Goal: Task Accomplishment & Management: Complete application form

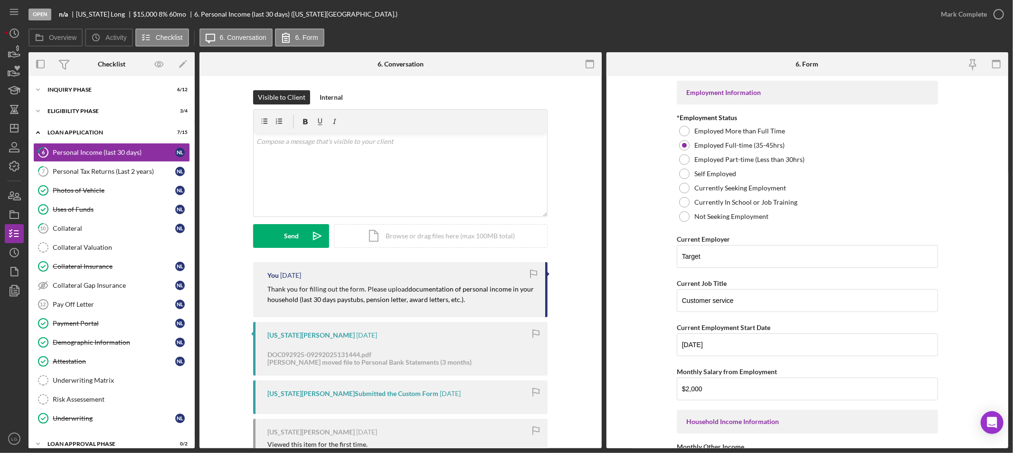
scroll to position [54, 0]
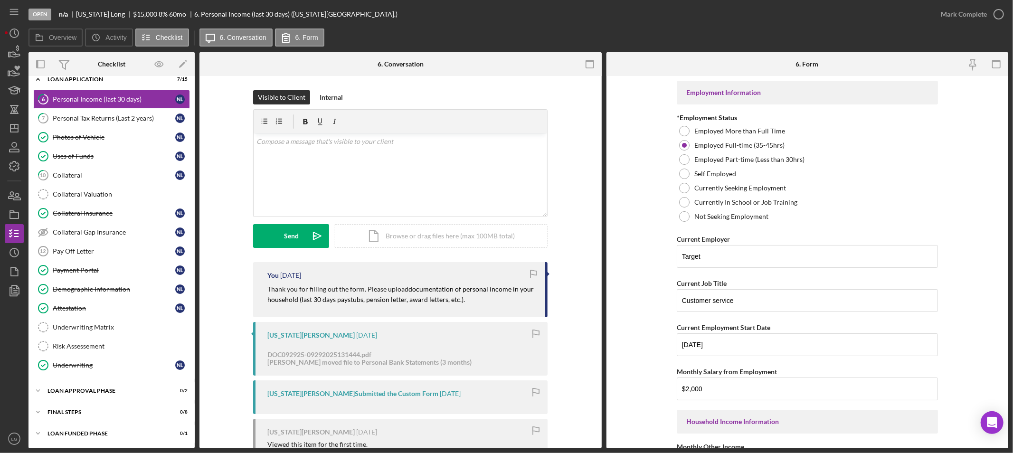
click at [574, 144] on div "Visible to Client Internal v Color teal Color pink Remove color Add row above A…" at bounding box center [401, 176] width 374 height 172
click at [91, 120] on div "Personal Tax Returns (Last 2 years)" at bounding box center [114, 118] width 123 height 8
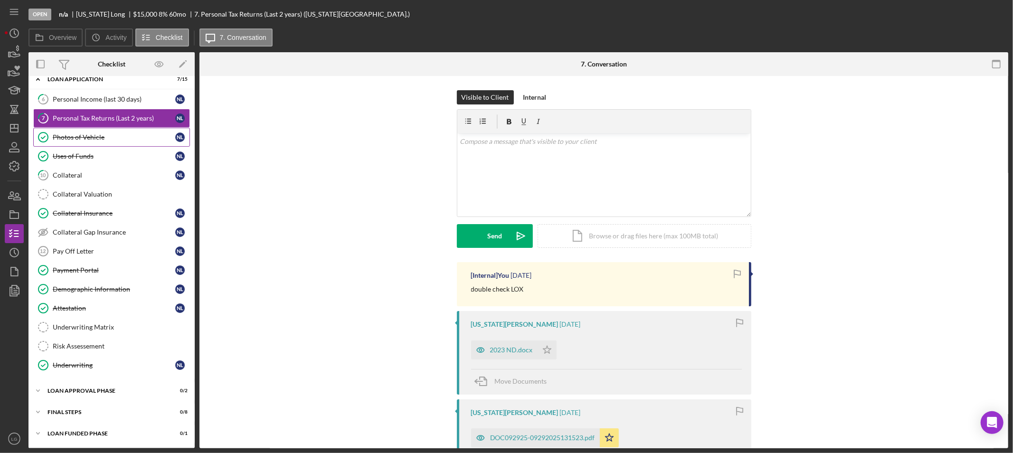
scroll to position [54, 0]
click at [113, 90] on link "6 Personal Income (last 30 days) N L" at bounding box center [111, 99] width 157 height 19
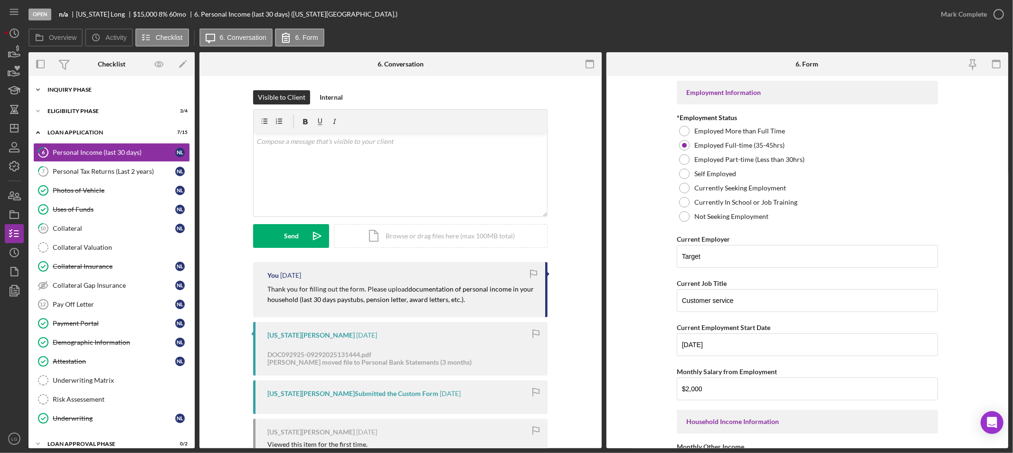
click at [88, 94] on div "Icon/Expander Inquiry Phase 6 / 12" at bounding box center [112, 89] width 166 height 19
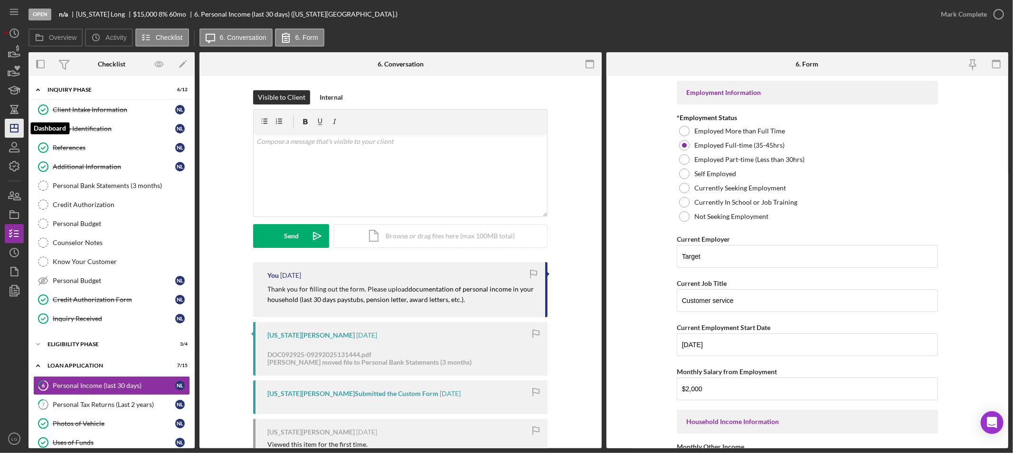
click at [22, 127] on icon "Icon/Dashboard" at bounding box center [14, 128] width 24 height 24
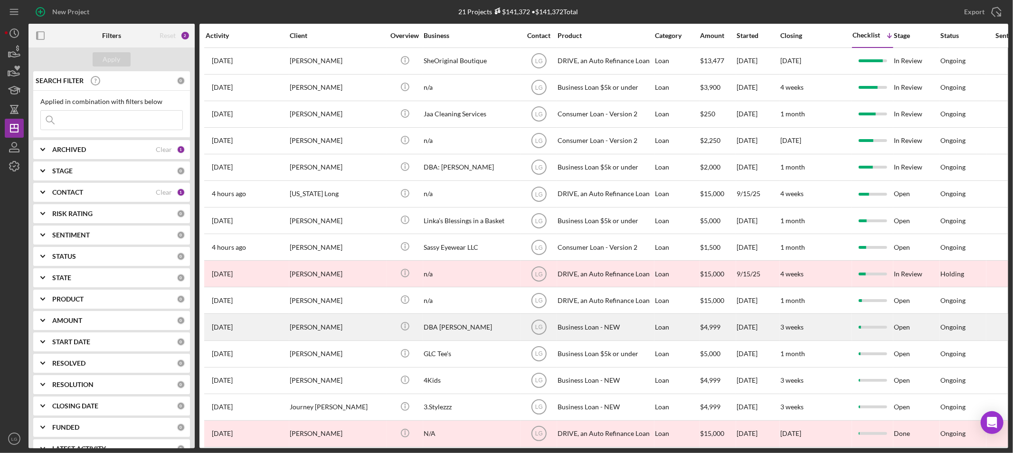
click at [320, 334] on div "[PERSON_NAME]" at bounding box center [337, 326] width 95 height 25
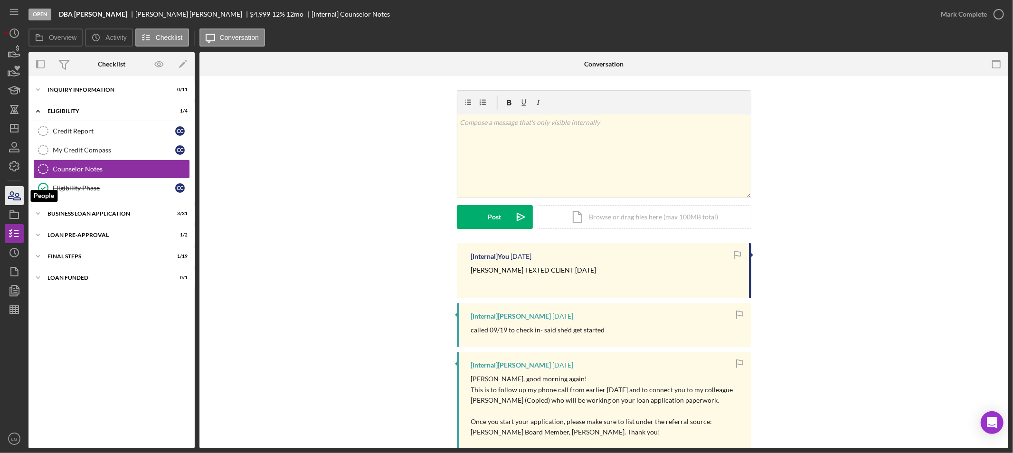
click at [13, 192] on icon "button" at bounding box center [14, 196] width 24 height 24
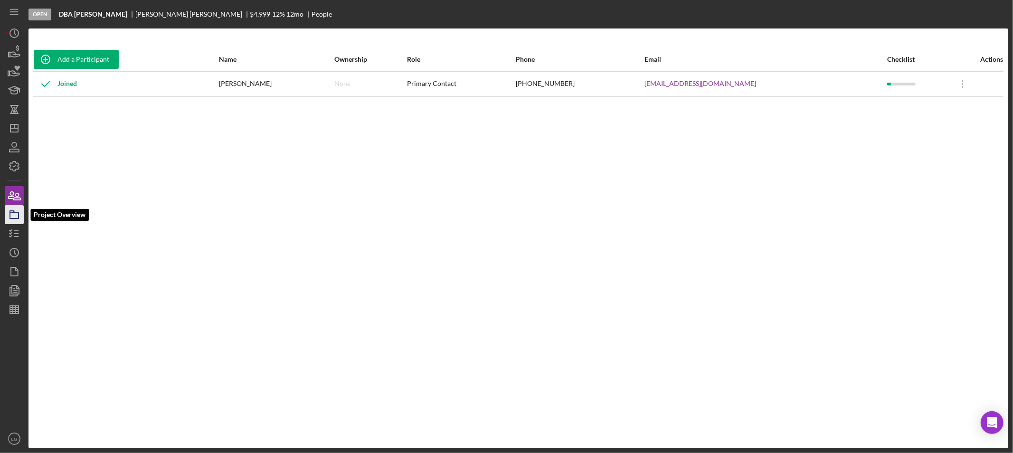
click at [19, 215] on icon "button" at bounding box center [14, 215] width 24 height 24
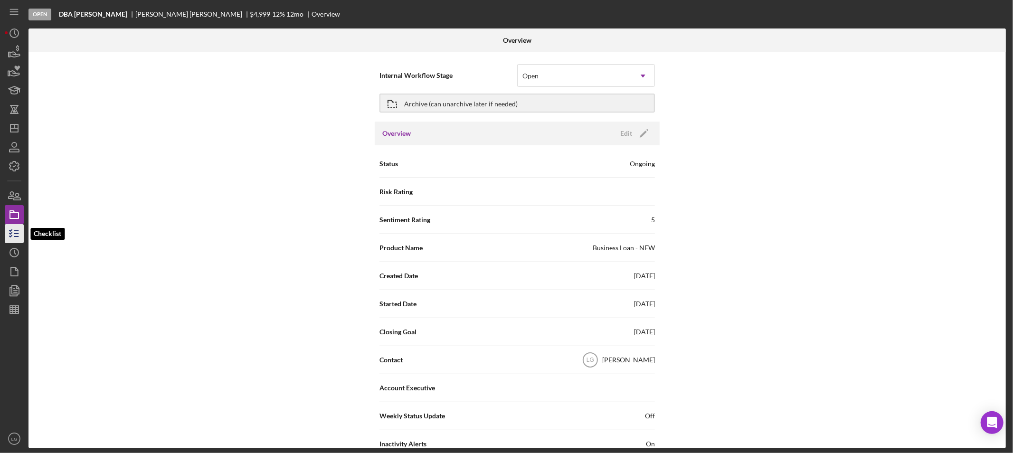
click at [10, 229] on icon "button" at bounding box center [14, 234] width 24 height 24
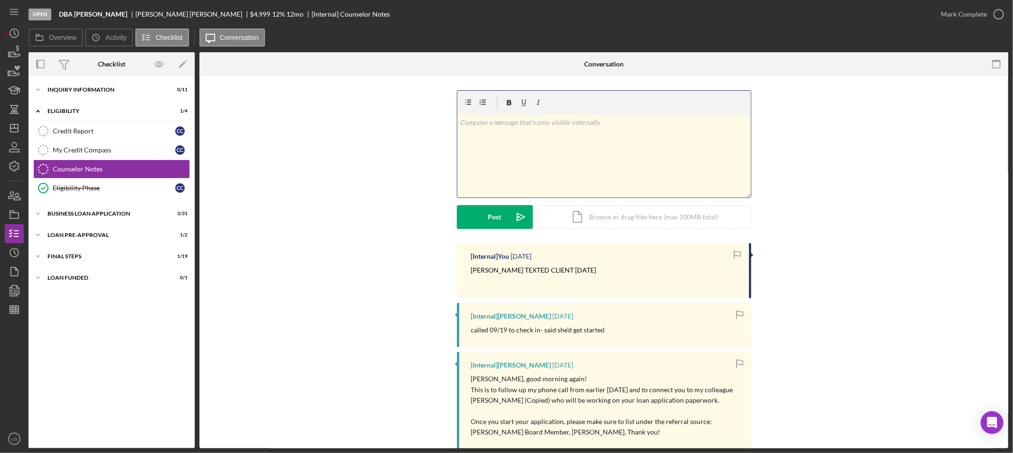
click at [561, 163] on div "v Color teal Color pink Remove color Add row above Add row below Add column bef…" at bounding box center [604, 155] width 294 height 83
click at [561, 126] on p at bounding box center [604, 122] width 288 height 10
click at [566, 131] on p "called client [DATE]" at bounding box center [611, 127] width 274 height 10
click at [520, 127] on p "called client [DATE] will archive" at bounding box center [611, 127] width 274 height 10
click at [486, 234] on div "v Color teal Color pink Remove color Add row above Add row below Add column bef…" at bounding box center [604, 166] width 295 height 153
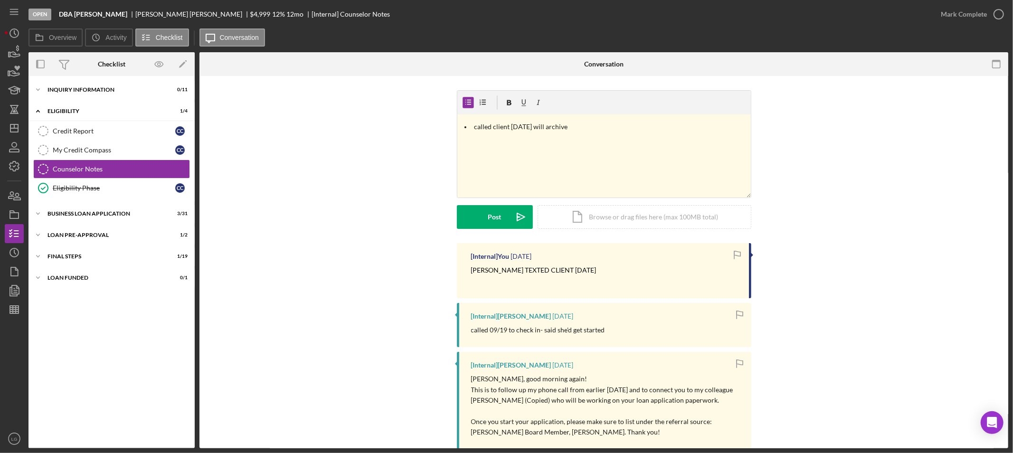
click at [490, 200] on form "v Color teal Color pink Remove color Add row above Add row below Add column bef…" at bounding box center [604, 159] width 295 height 139
click at [493, 224] on div "Post" at bounding box center [494, 217] width 13 height 24
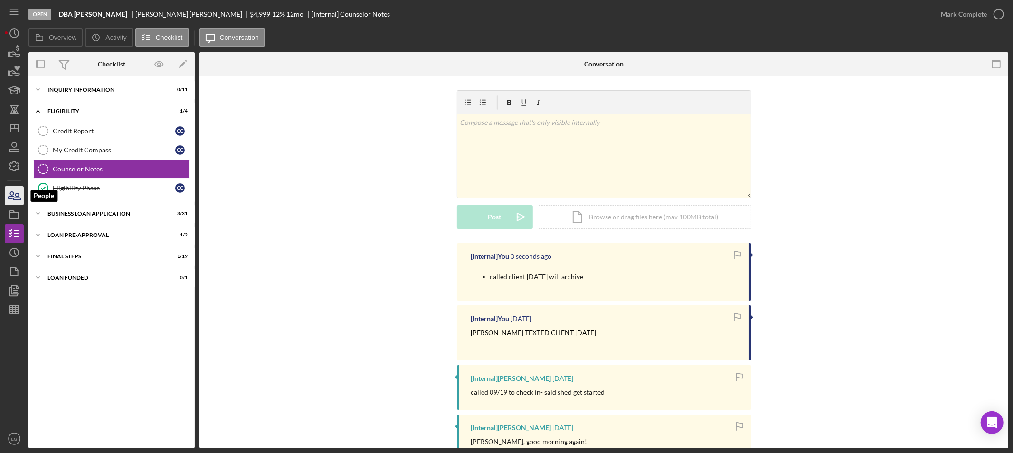
click at [10, 195] on icon "button" at bounding box center [14, 196] width 24 height 24
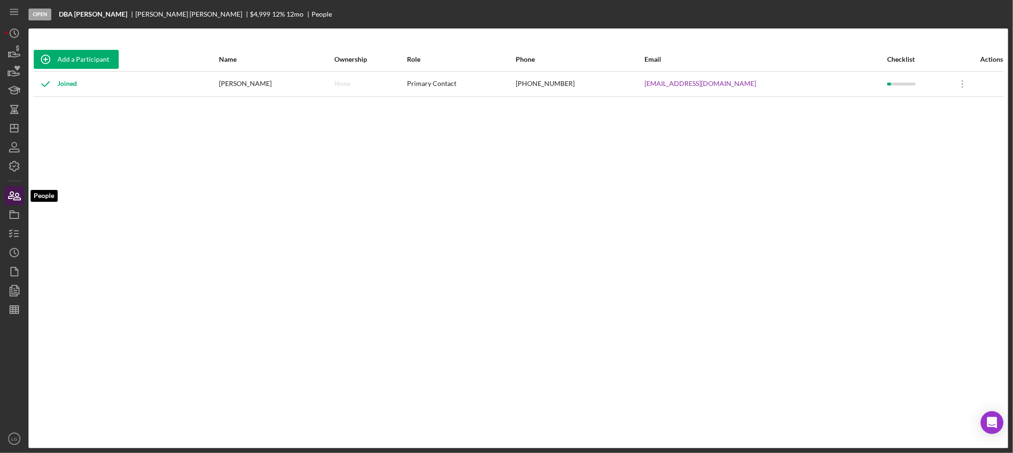
click at [10, 200] on icon "button" at bounding box center [14, 196] width 24 height 24
click at [11, 207] on icon "button" at bounding box center [14, 215] width 24 height 24
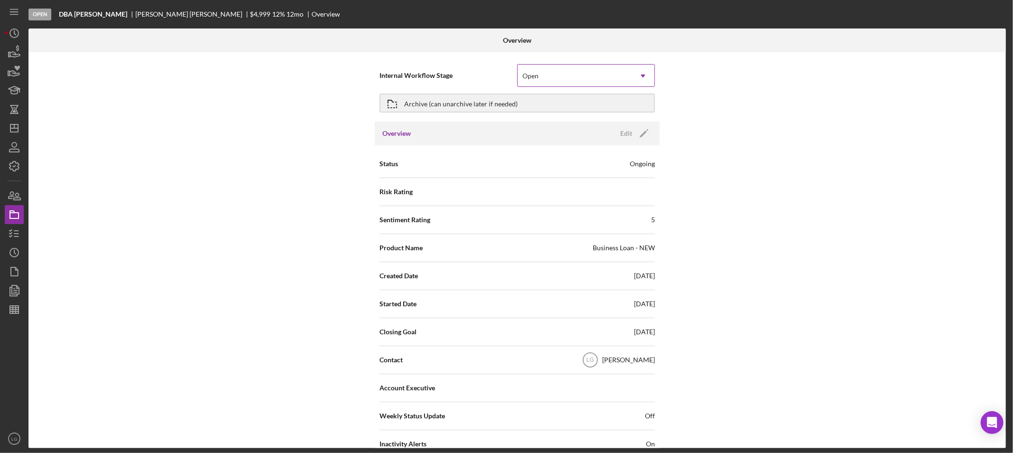
click at [550, 67] on div "Open" at bounding box center [575, 76] width 114 height 22
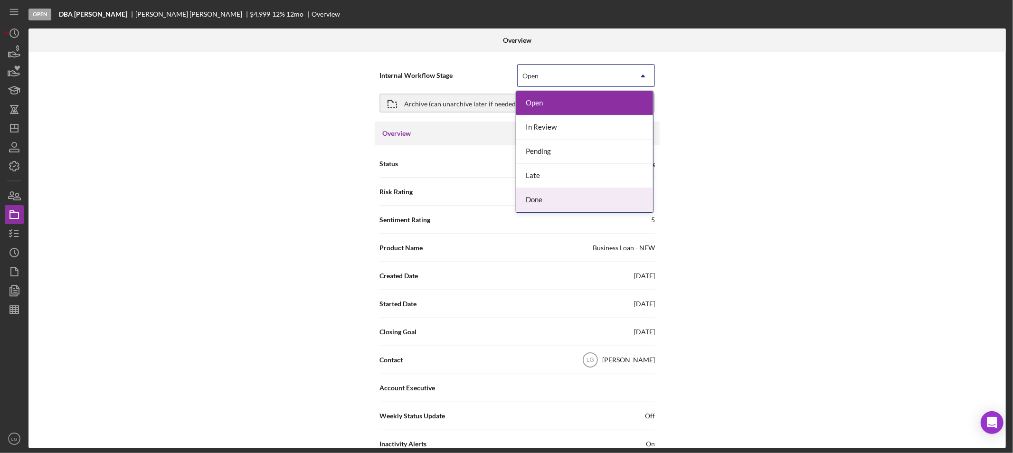
click at [530, 203] on div "Done" at bounding box center [584, 200] width 137 height 24
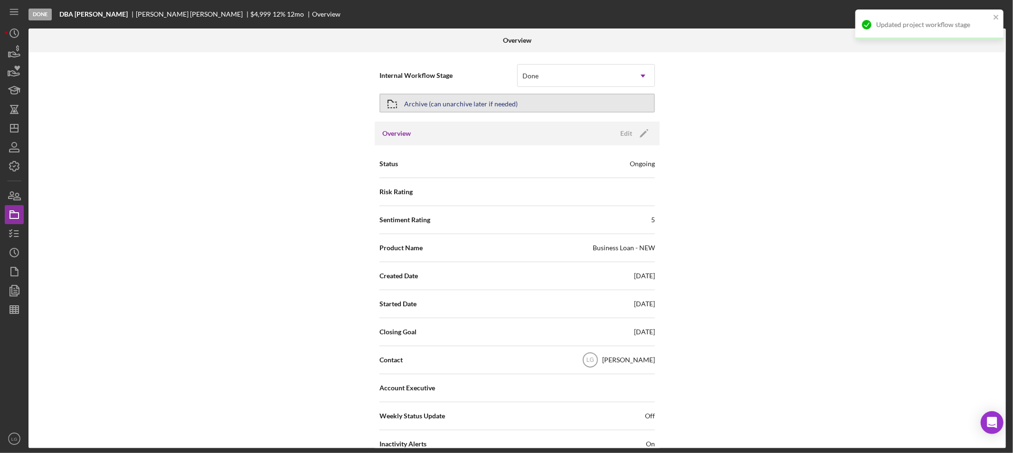
click at [483, 105] on div "Archive (can unarchive later if needed)" at bounding box center [461, 103] width 114 height 17
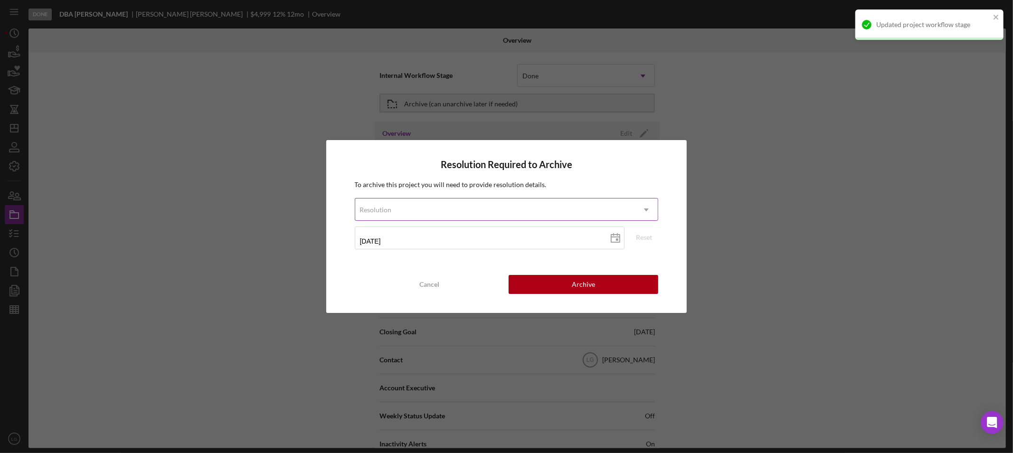
click at [464, 209] on div "Resolution" at bounding box center [495, 210] width 280 height 22
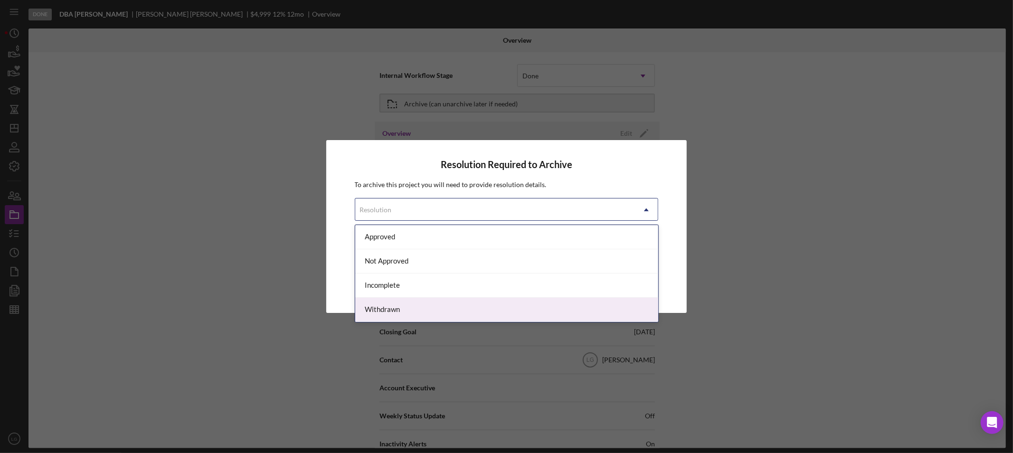
click at [390, 302] on div "Withdrawn" at bounding box center [506, 310] width 303 height 24
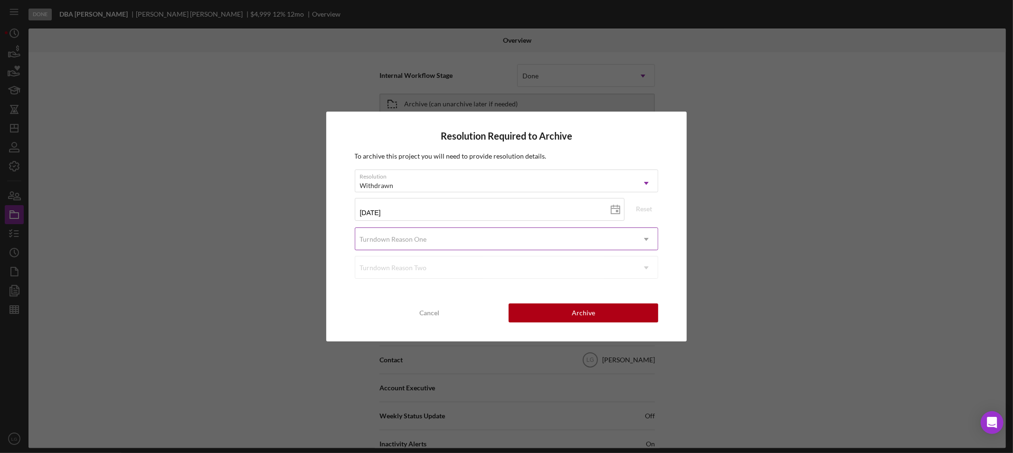
click at [398, 239] on div "Turndown Reason One" at bounding box center [393, 240] width 67 height 8
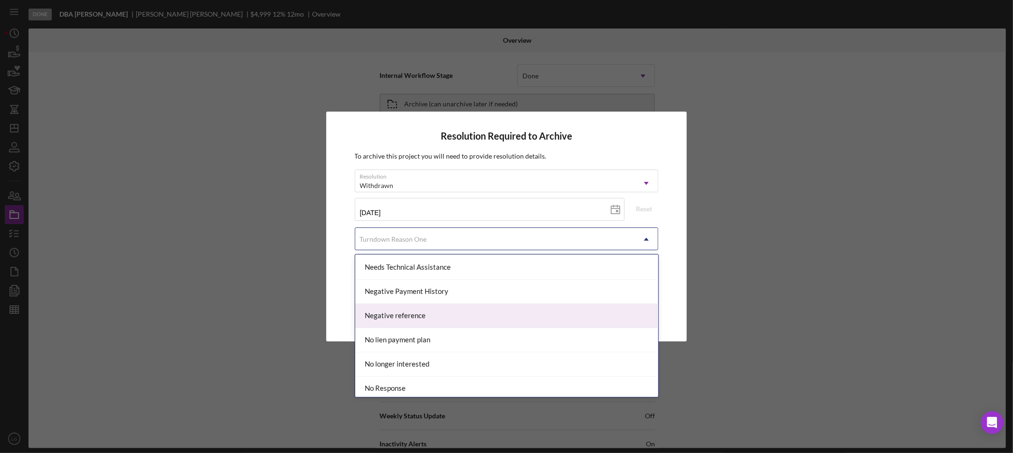
scroll to position [633, 0]
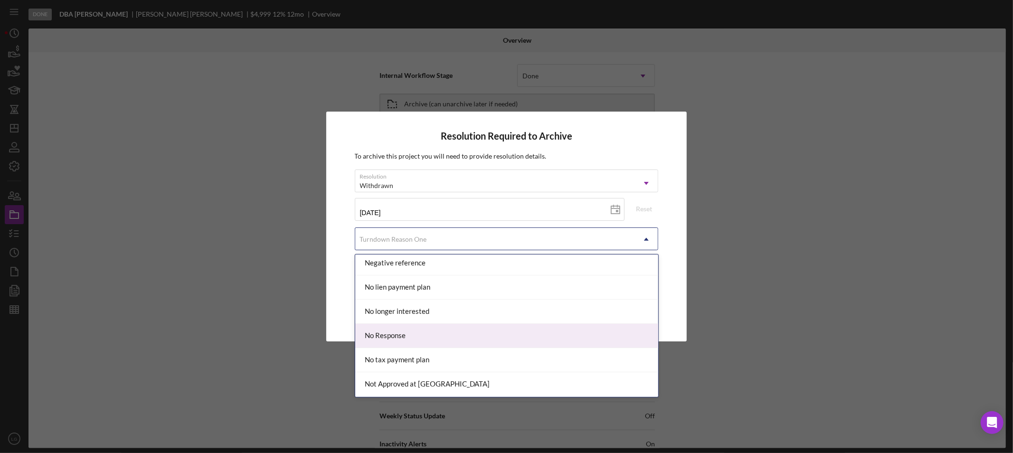
click at [392, 331] on div "No Response" at bounding box center [506, 336] width 303 height 24
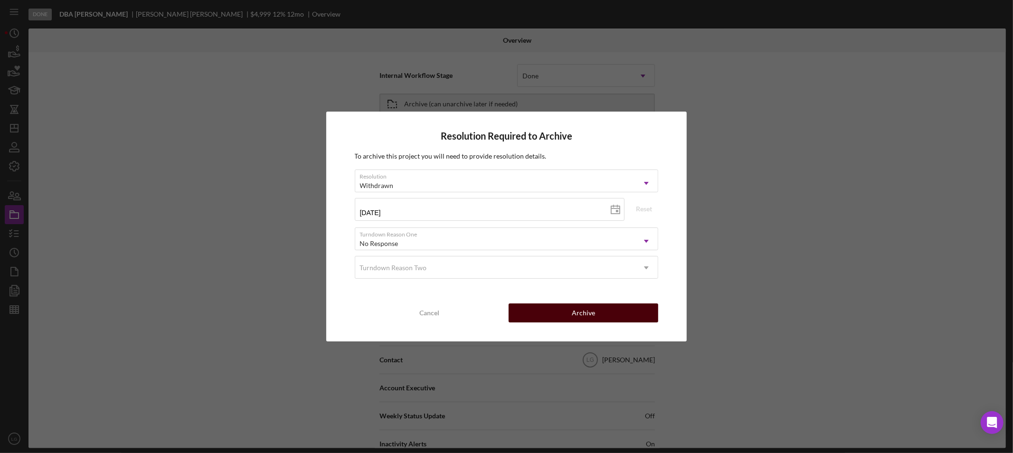
click at [572, 309] on button "Archive" at bounding box center [584, 313] width 150 height 19
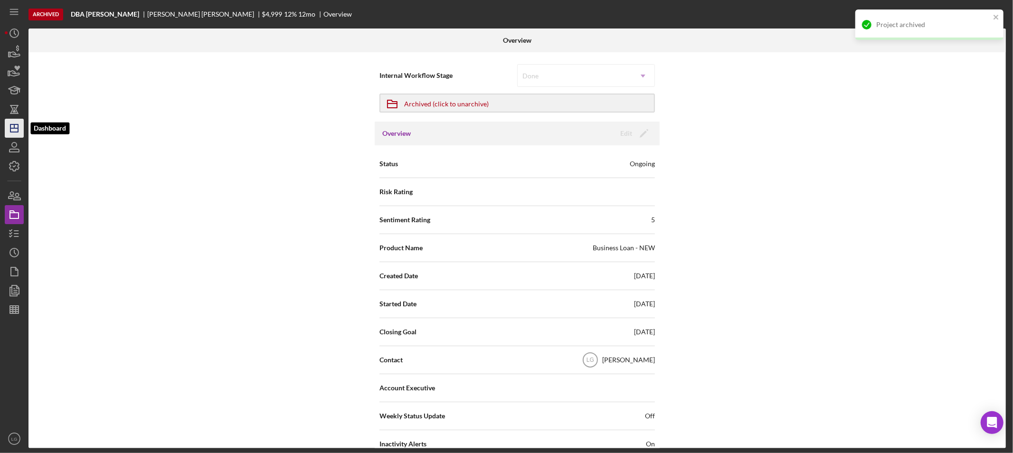
click at [23, 130] on icon "Icon/Dashboard" at bounding box center [14, 128] width 24 height 24
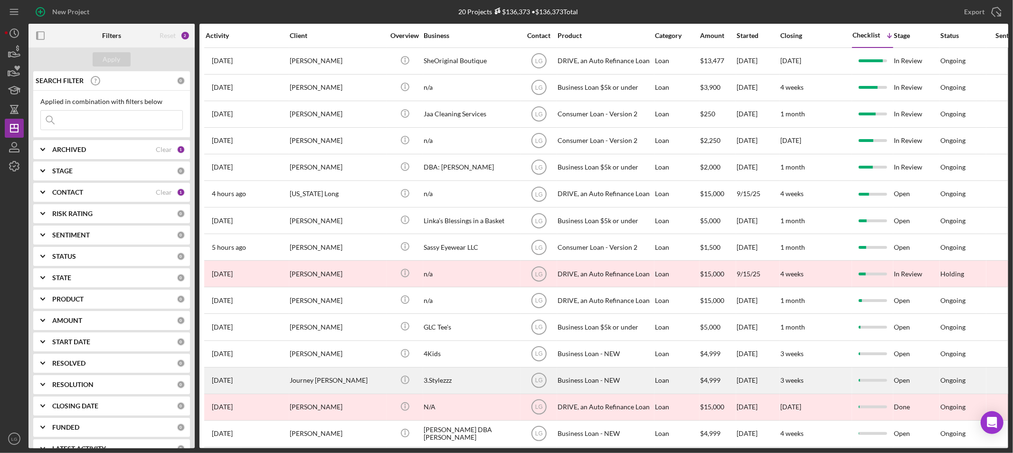
scroll to position [153, 0]
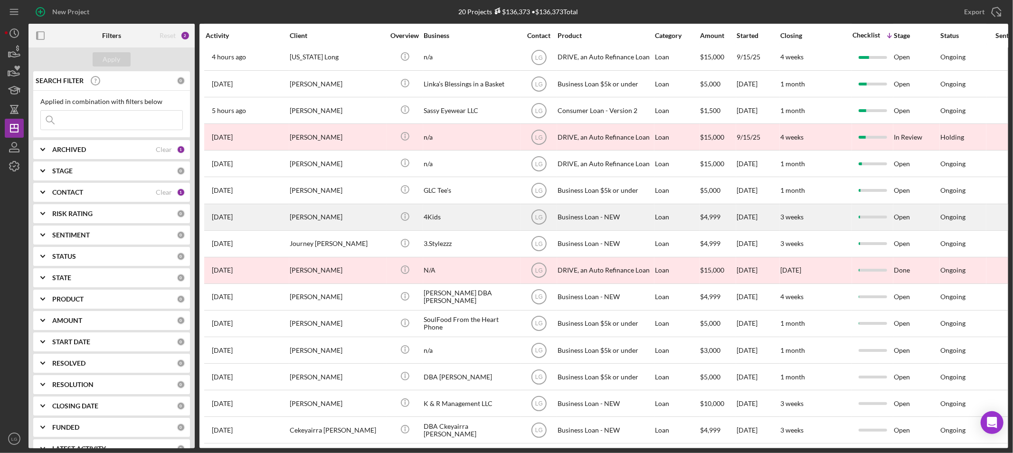
click at [311, 205] on div "[PERSON_NAME]" at bounding box center [337, 217] width 95 height 25
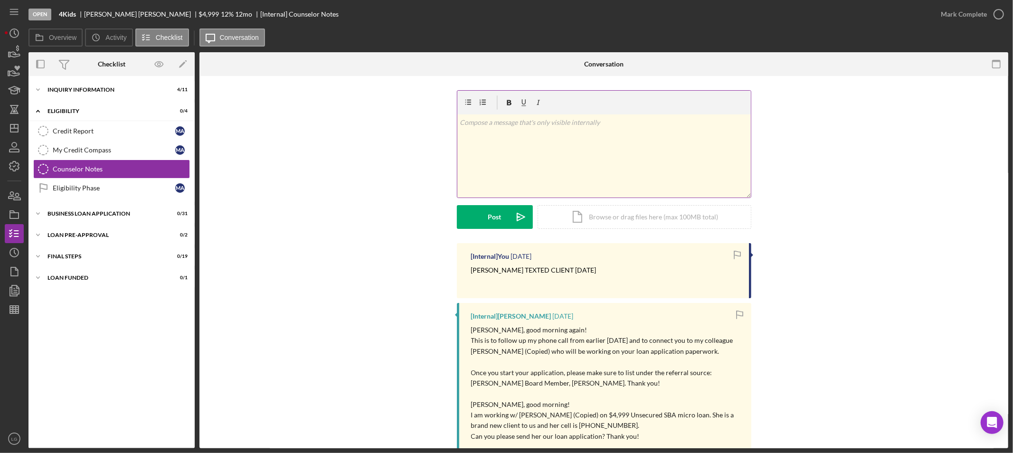
click at [607, 169] on div "v Color teal Color pink Remove color Add row above Add row below Add column bef…" at bounding box center [604, 155] width 294 height 83
click at [523, 209] on icon "Icon/icon-invite-send" at bounding box center [521, 217] width 24 height 24
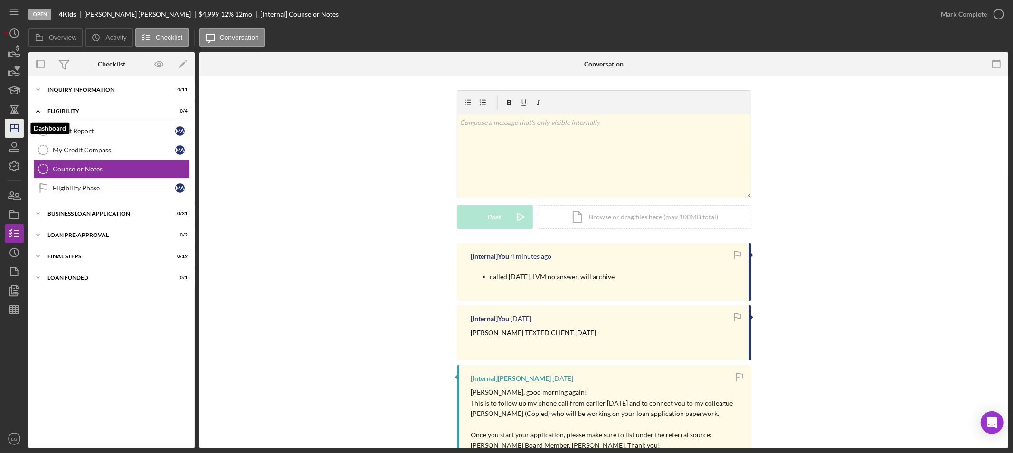
click at [17, 131] on icon "Icon/Dashboard" at bounding box center [14, 128] width 24 height 24
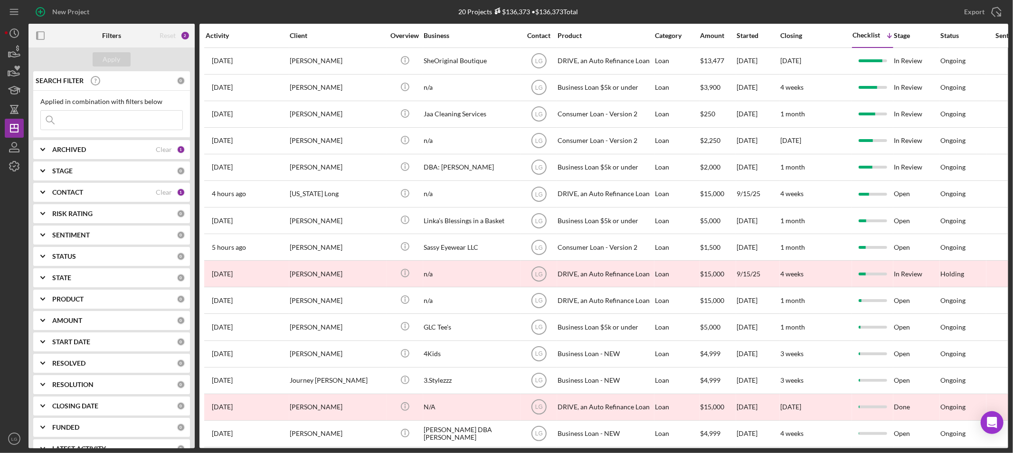
click at [139, 115] on input at bounding box center [112, 120] width 142 height 19
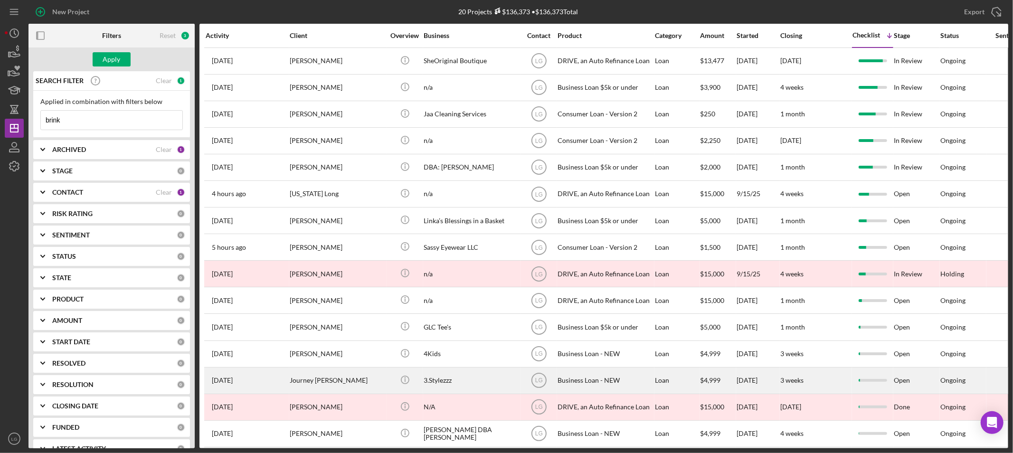
type input "brink"
click at [369, 376] on div "Journey [PERSON_NAME]" at bounding box center [337, 380] width 95 height 25
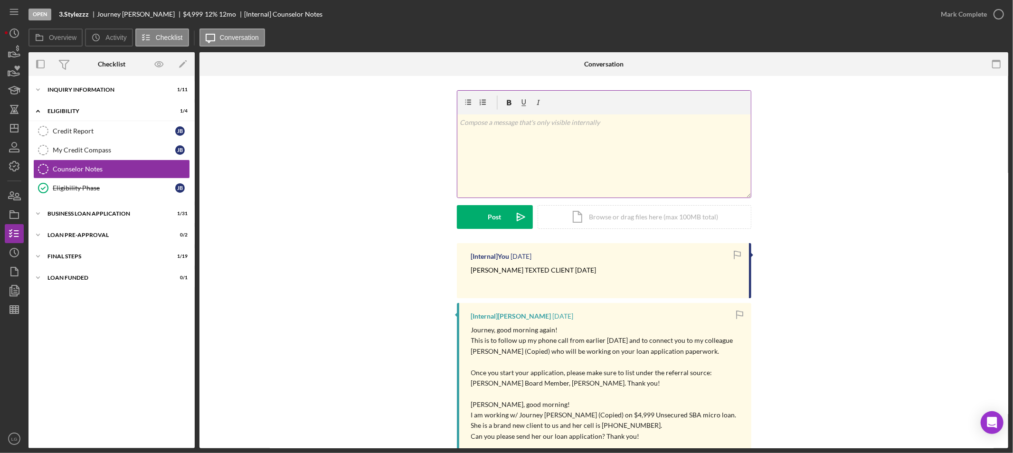
click at [512, 174] on div "v Color teal Color pink Remove color Add row above Add row below Add column bef…" at bounding box center [604, 155] width 294 height 83
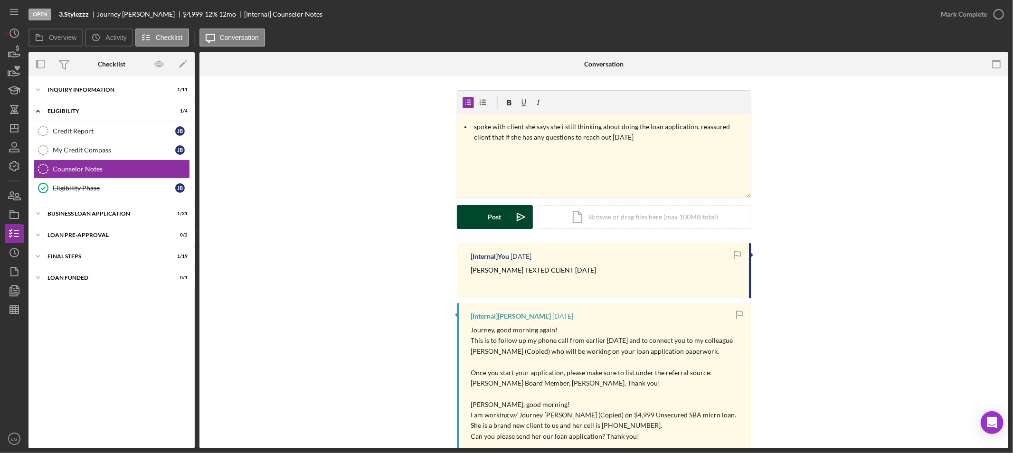
click at [493, 214] on div "Post" at bounding box center [494, 217] width 13 height 24
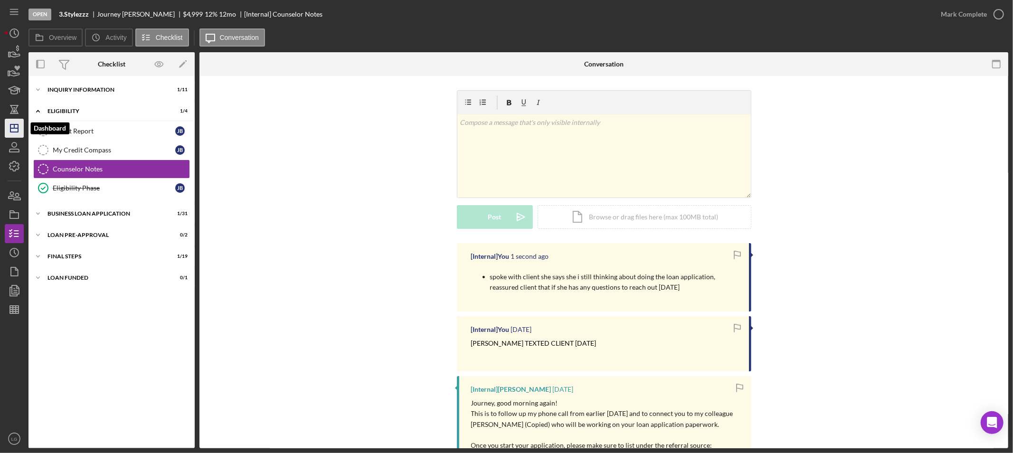
click at [9, 130] on icon "Icon/Dashboard" at bounding box center [14, 128] width 24 height 24
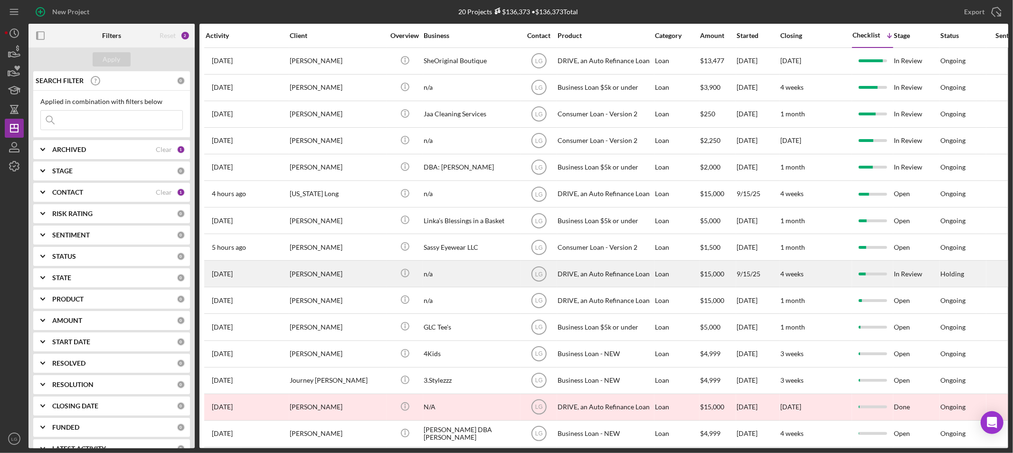
scroll to position [153, 0]
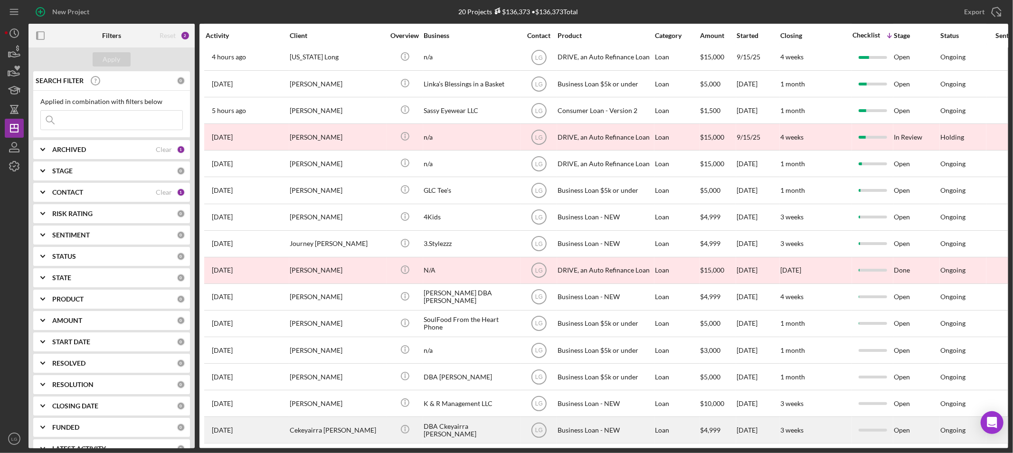
click at [329, 418] on div "Cekeyairra [PERSON_NAME]" at bounding box center [337, 430] width 95 height 25
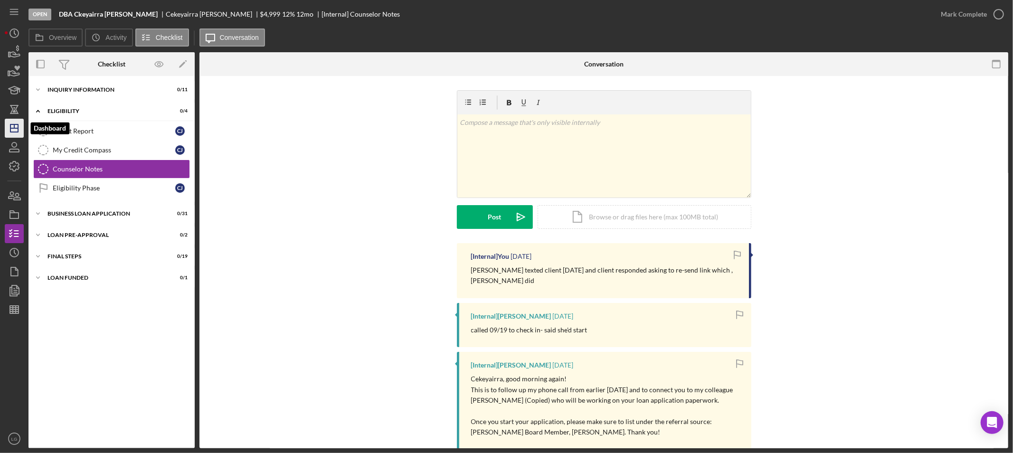
click at [15, 127] on icon "Icon/Dashboard" at bounding box center [14, 128] width 24 height 24
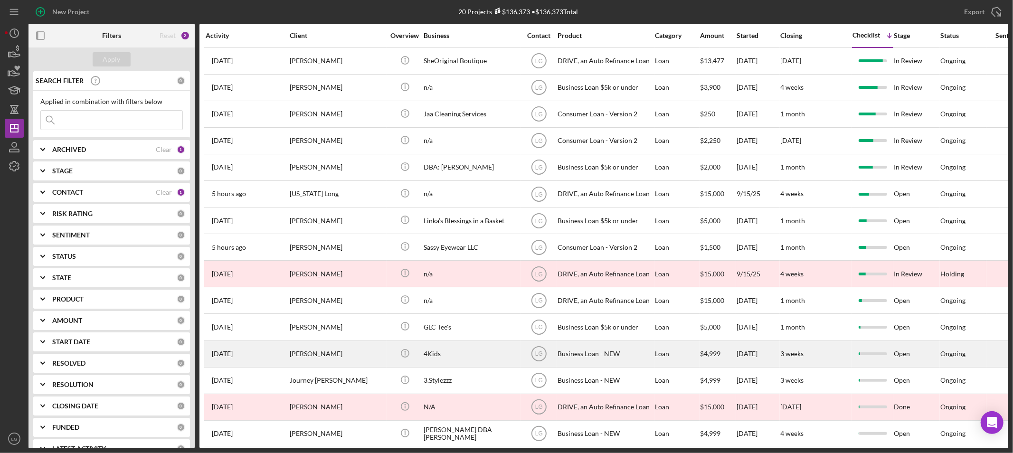
scroll to position [153, 0]
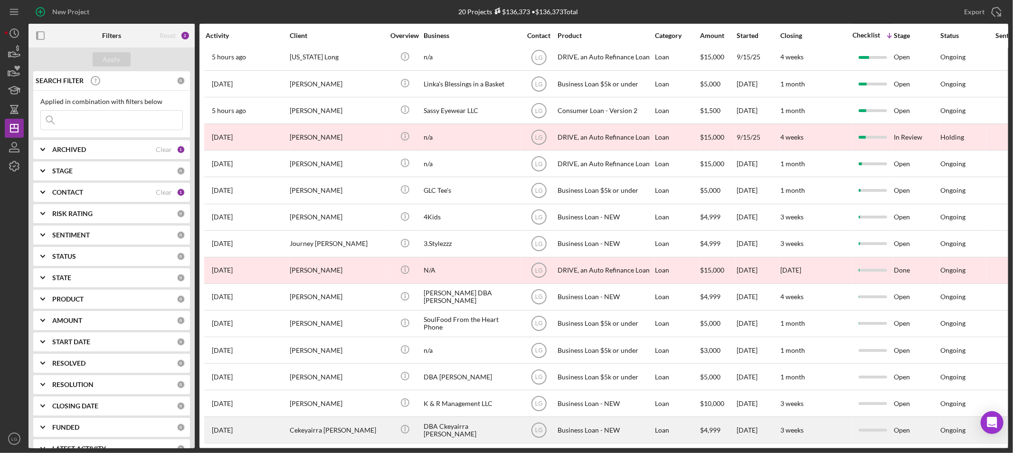
click at [329, 418] on div "Cekeyairra [PERSON_NAME]" at bounding box center [337, 430] width 95 height 25
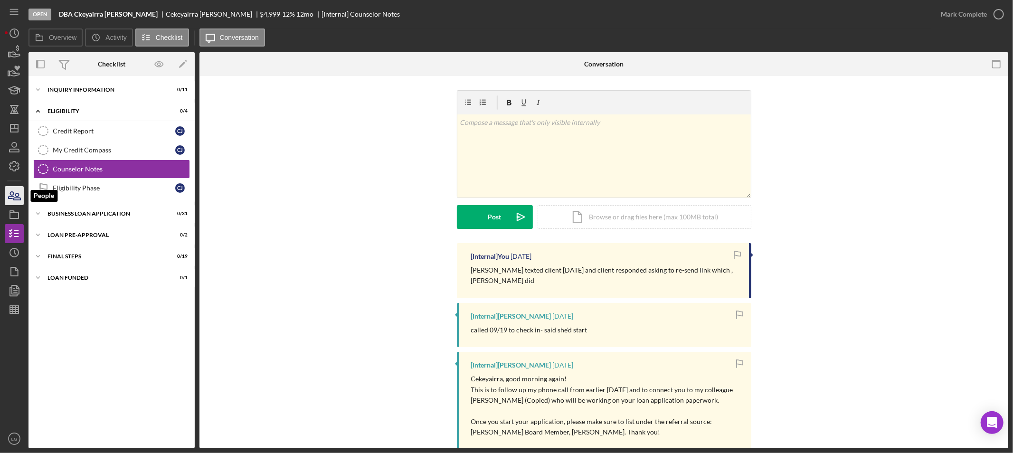
click at [12, 192] on icon "button" at bounding box center [14, 196] width 24 height 24
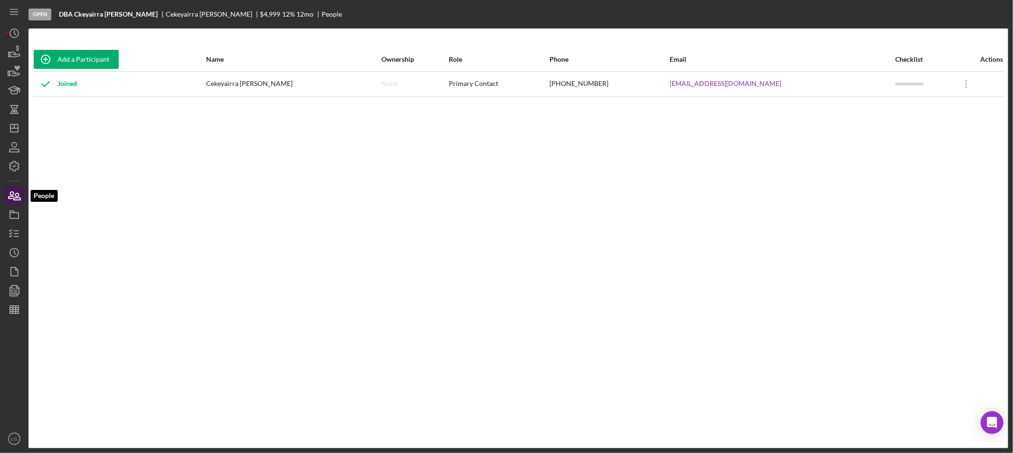
click at [12, 192] on icon "button" at bounding box center [11, 195] width 5 height 7
click at [12, 208] on icon "button" at bounding box center [14, 215] width 24 height 24
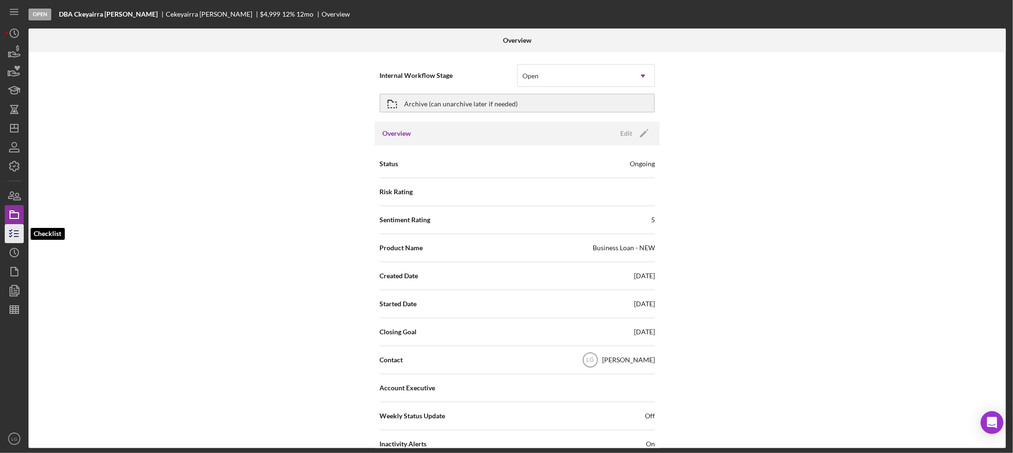
click at [17, 238] on icon "button" at bounding box center [14, 234] width 24 height 24
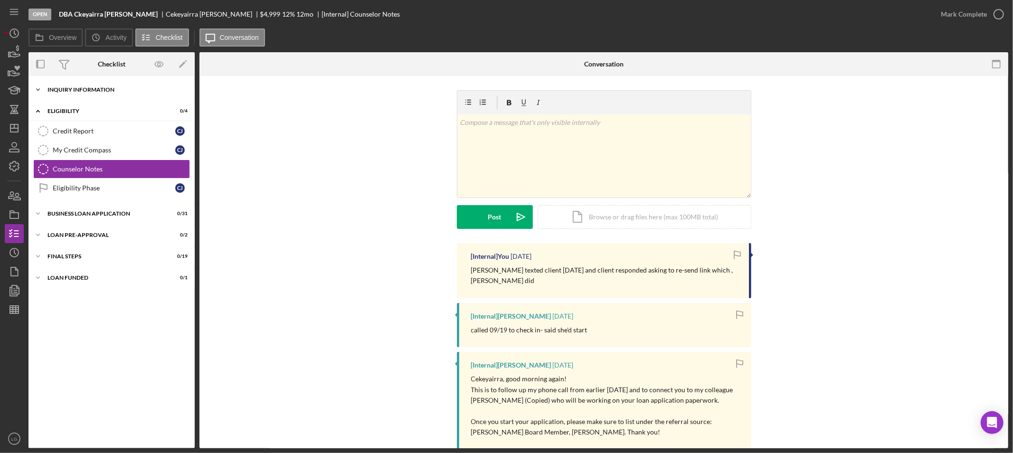
click at [102, 94] on div "Icon/Expander INQUIRY INFORMATION 0 / 11" at bounding box center [112, 89] width 166 height 19
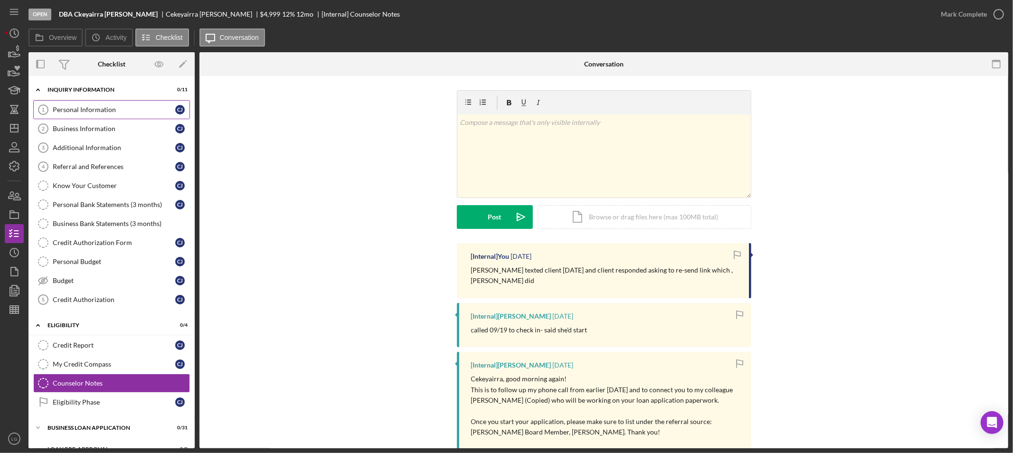
click at [108, 113] on div "Personal Information" at bounding box center [114, 110] width 123 height 8
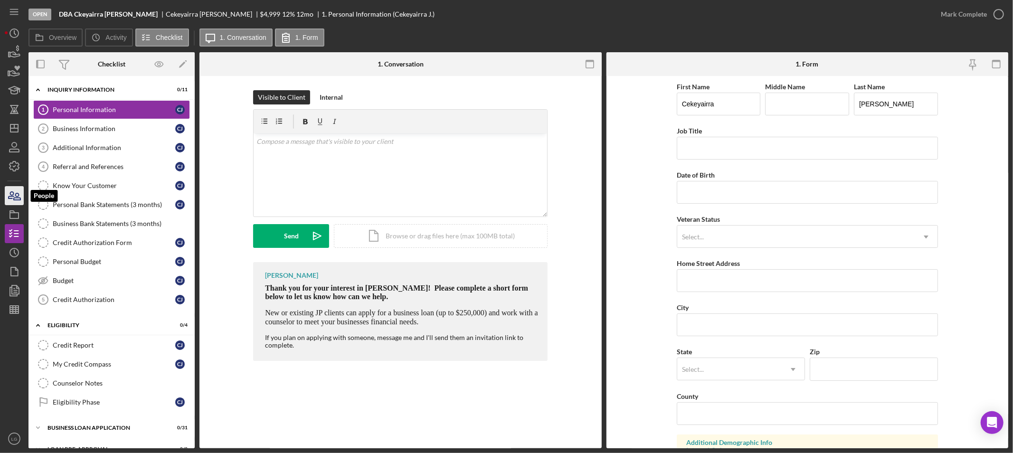
click at [11, 197] on icon "button" at bounding box center [11, 195] width 5 height 7
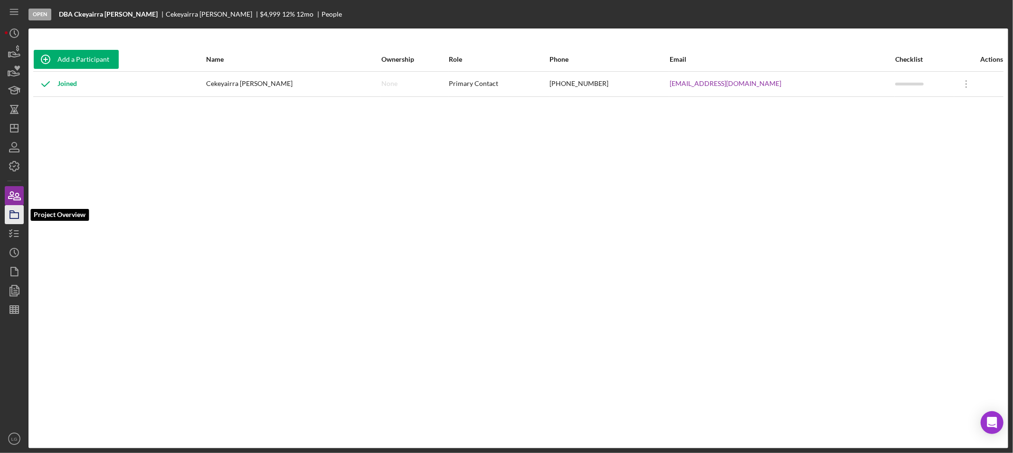
click at [13, 219] on rect "button" at bounding box center [14, 216] width 9 height 6
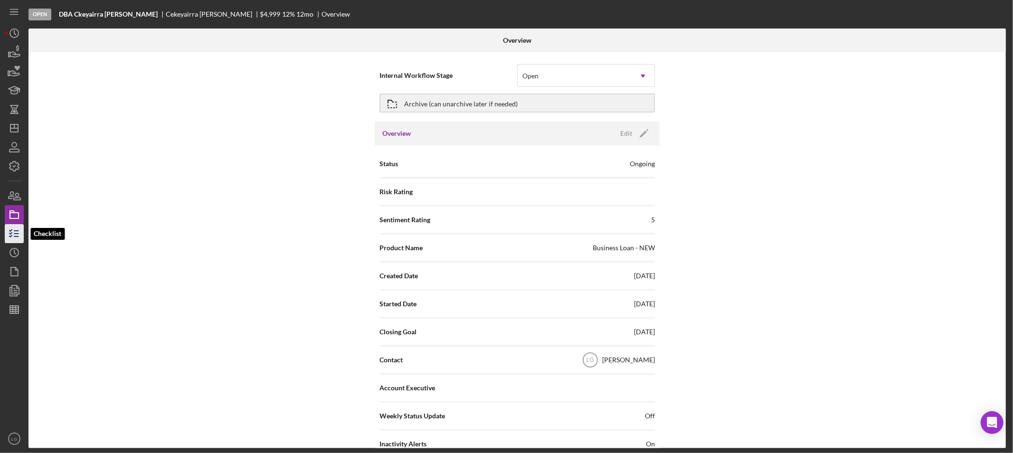
click at [15, 235] on icon "button" at bounding box center [14, 234] width 24 height 24
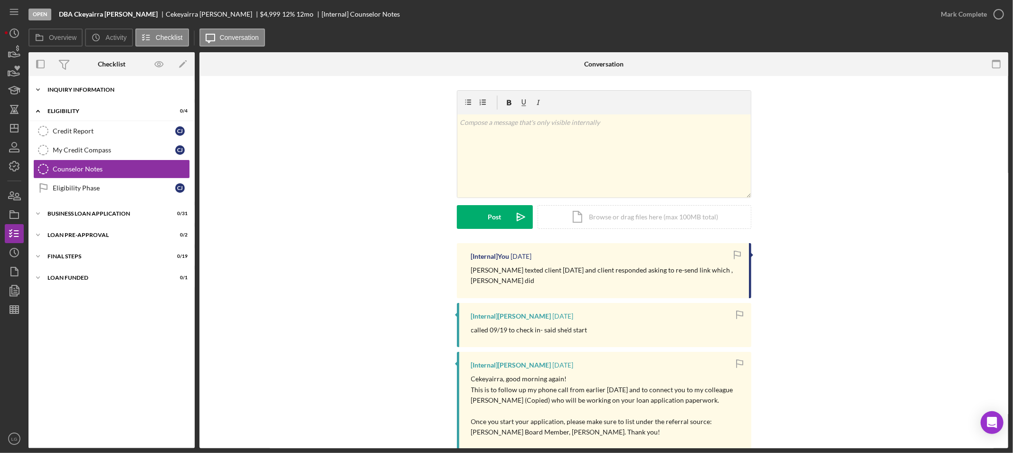
click at [97, 89] on div "INQUIRY INFORMATION" at bounding box center [115, 90] width 135 height 6
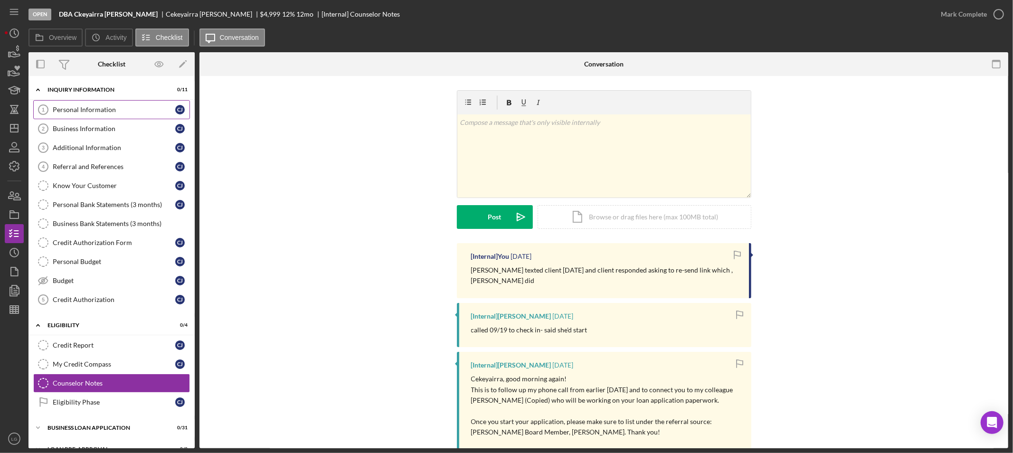
click at [98, 113] on div "Personal Information" at bounding box center [114, 110] width 123 height 8
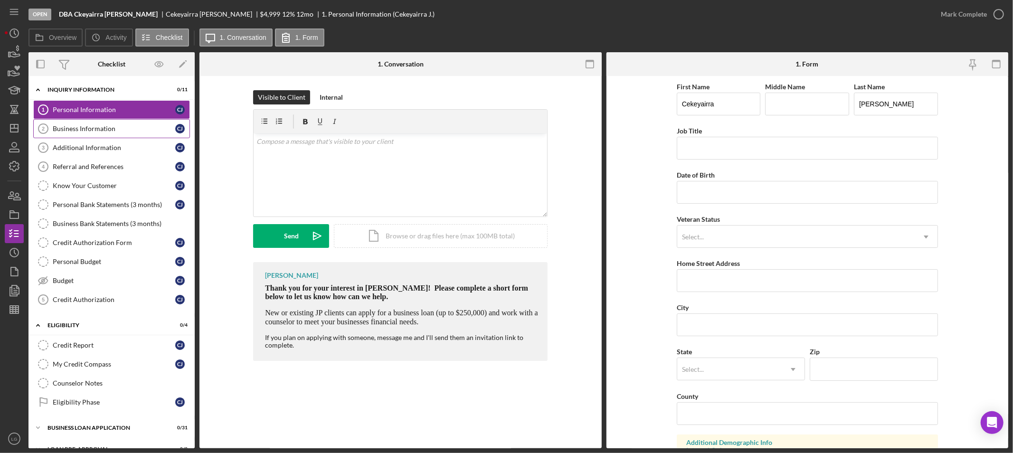
click at [85, 132] on div "Business Information" at bounding box center [114, 129] width 123 height 8
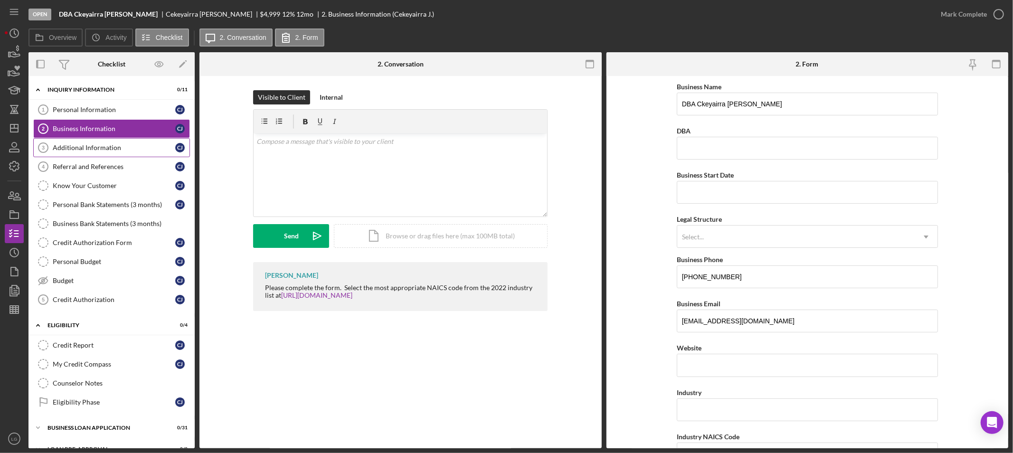
click at [86, 146] on div "Additional Information" at bounding box center [114, 148] width 123 height 8
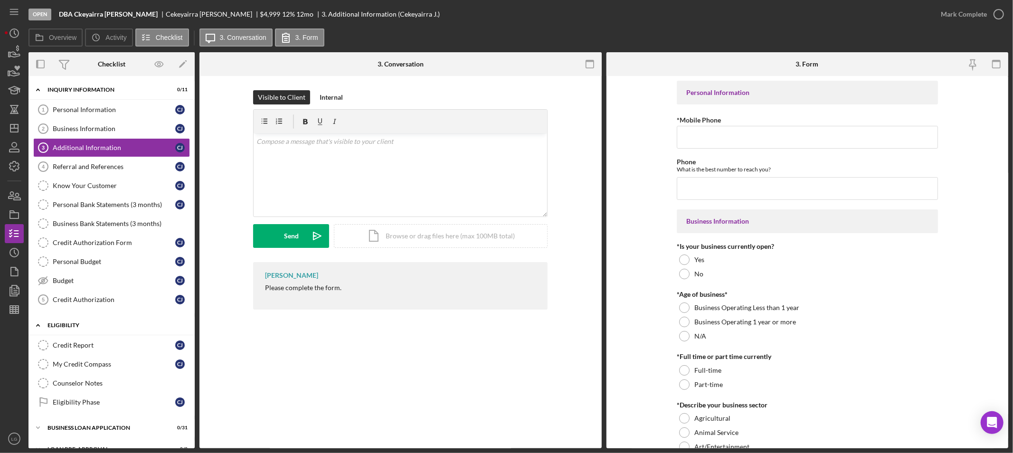
scroll to position [59, 0]
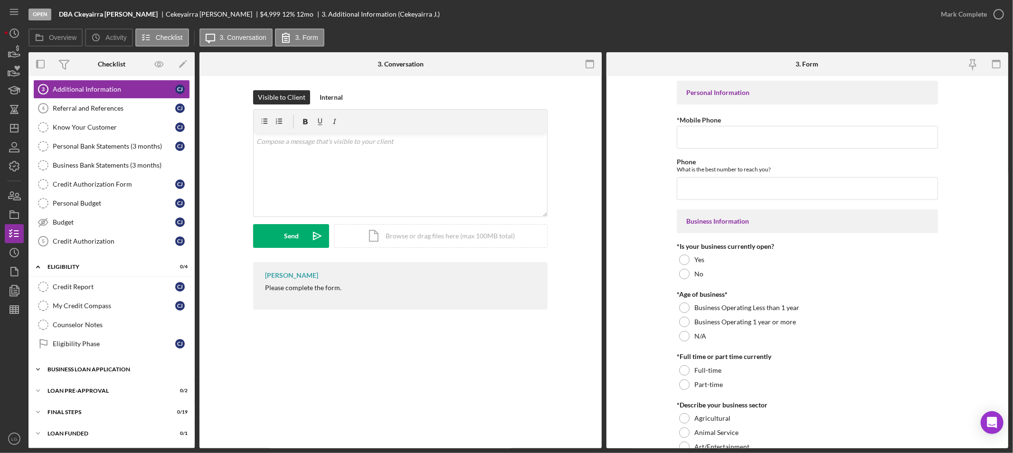
click at [141, 369] on div "BUSINESS LOAN APPLICATION" at bounding box center [115, 370] width 135 height 6
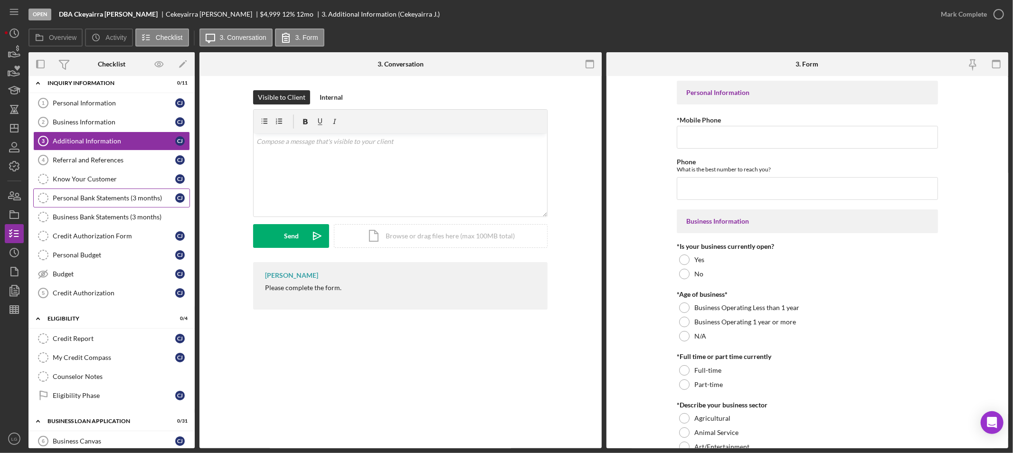
scroll to position [0, 0]
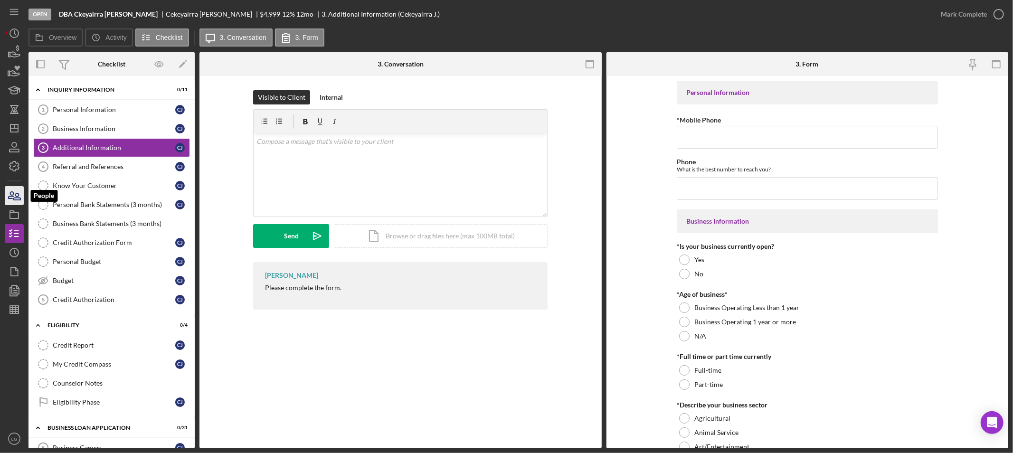
click at [17, 193] on icon "button" at bounding box center [17, 196] width 7 height 7
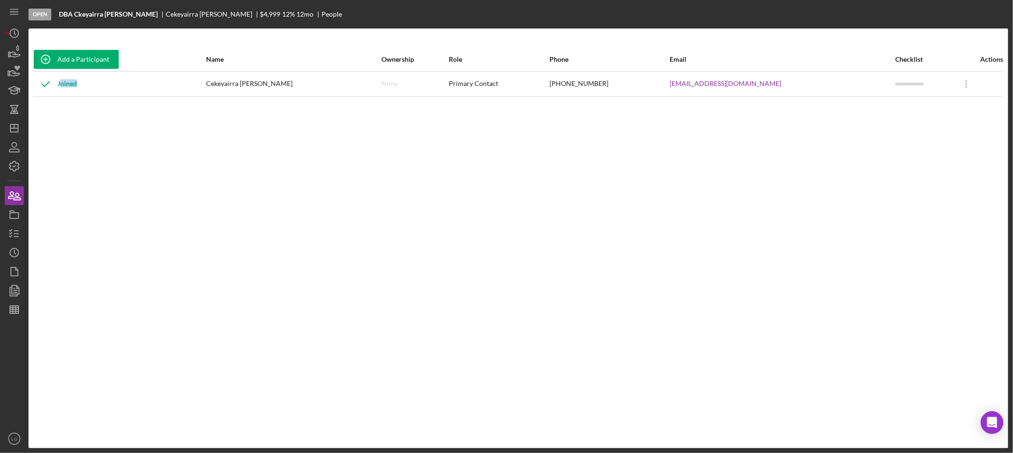
drag, startPoint x: 75, startPoint y: 85, endPoint x: 49, endPoint y: 91, distance: 25.9
click at [49, 91] on div "Joined" at bounding box center [55, 84] width 43 height 24
click at [107, 82] on div "Joined" at bounding box center [119, 84] width 171 height 24
drag, startPoint x: 86, startPoint y: 88, endPoint x: 50, endPoint y: 87, distance: 35.6
click at [50, 87] on div "Joined" at bounding box center [119, 84] width 171 height 24
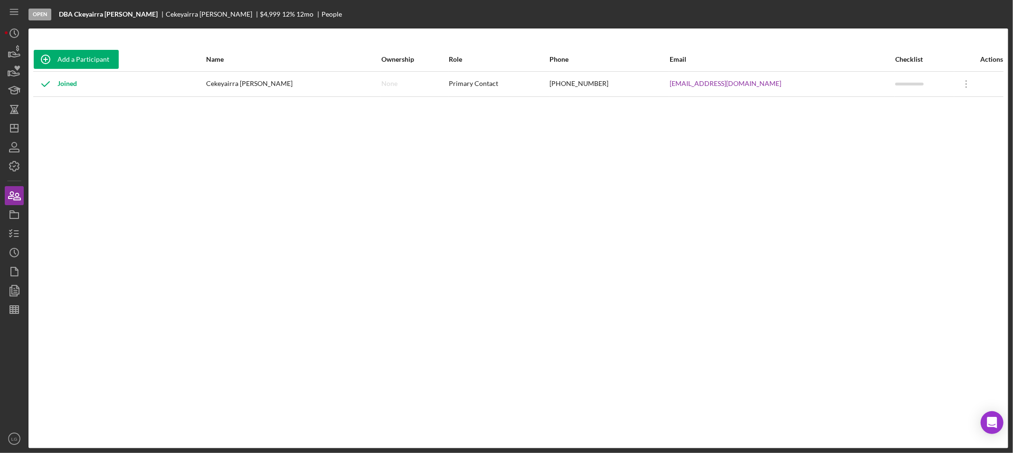
drag, startPoint x: 53, startPoint y: 82, endPoint x: 96, endPoint y: 82, distance: 42.8
click at [96, 82] on div "Joined" at bounding box center [119, 84] width 171 height 24
click at [18, 231] on line "button" at bounding box center [16, 231] width 4 height 0
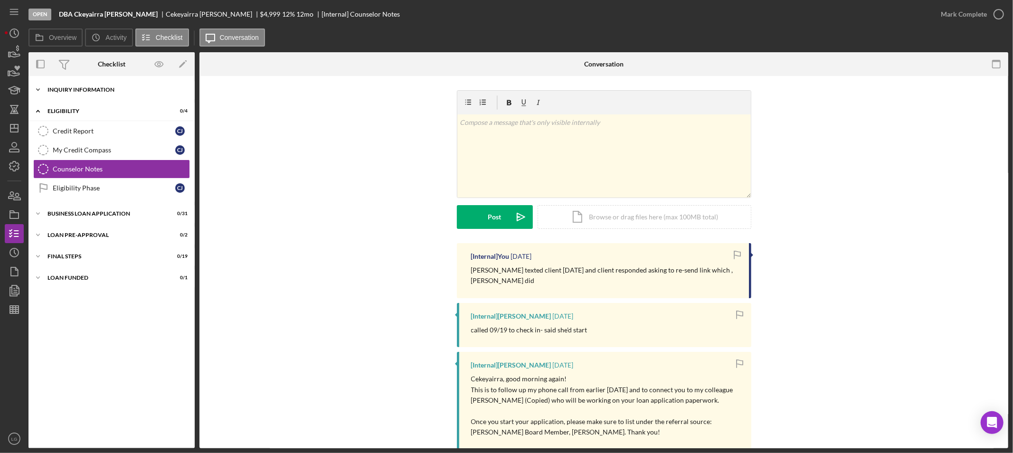
click at [121, 84] on div "Icon/Expander INQUIRY INFORMATION 0 / 11" at bounding box center [112, 89] width 166 height 19
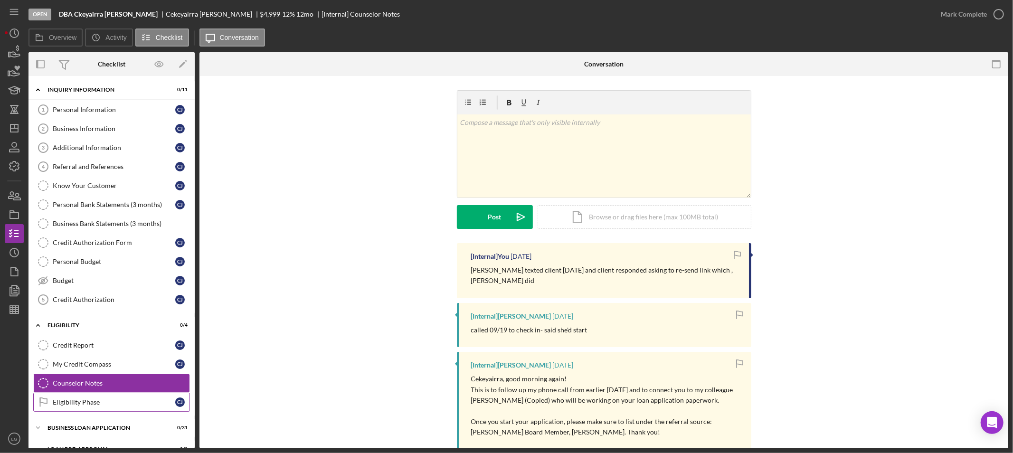
scroll to position [59, 0]
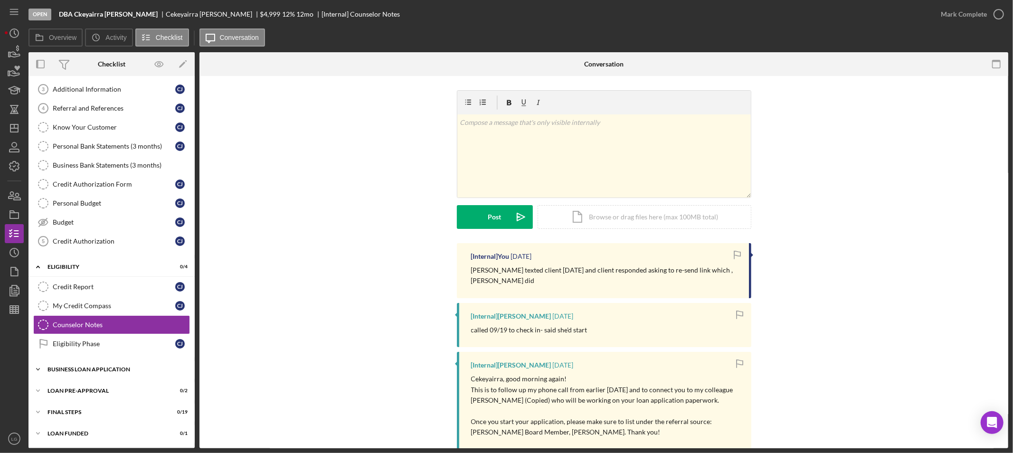
click at [91, 375] on div "Icon/Expander BUSINESS LOAN APPLICATION 0 / 31" at bounding box center [112, 369] width 166 height 19
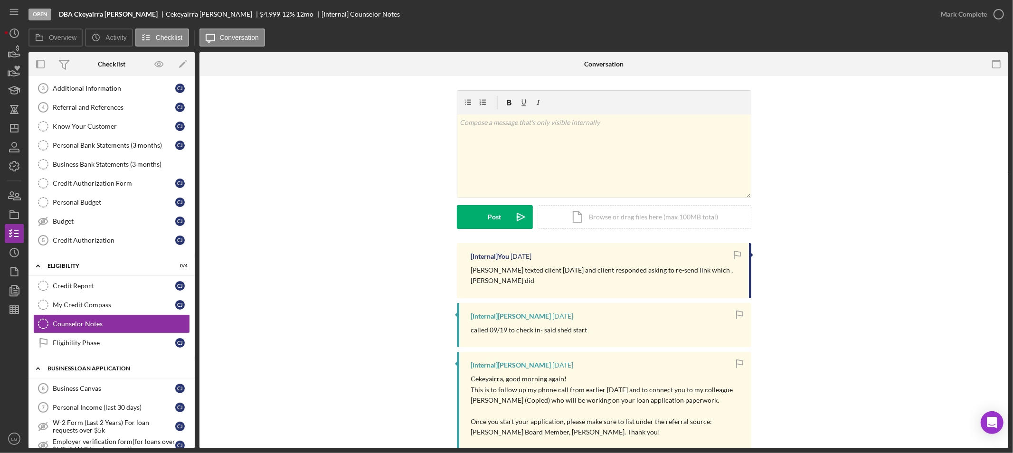
scroll to position [165, 0]
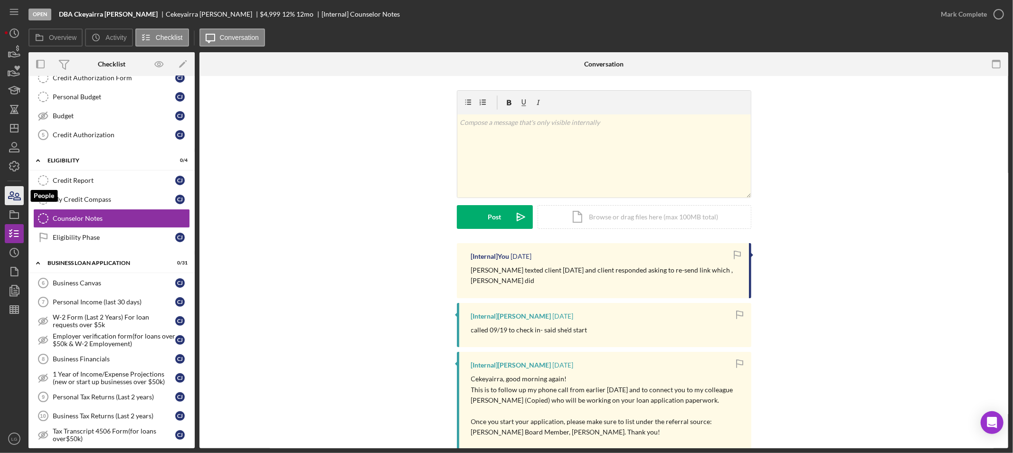
click at [10, 201] on icon "button" at bounding box center [14, 196] width 24 height 24
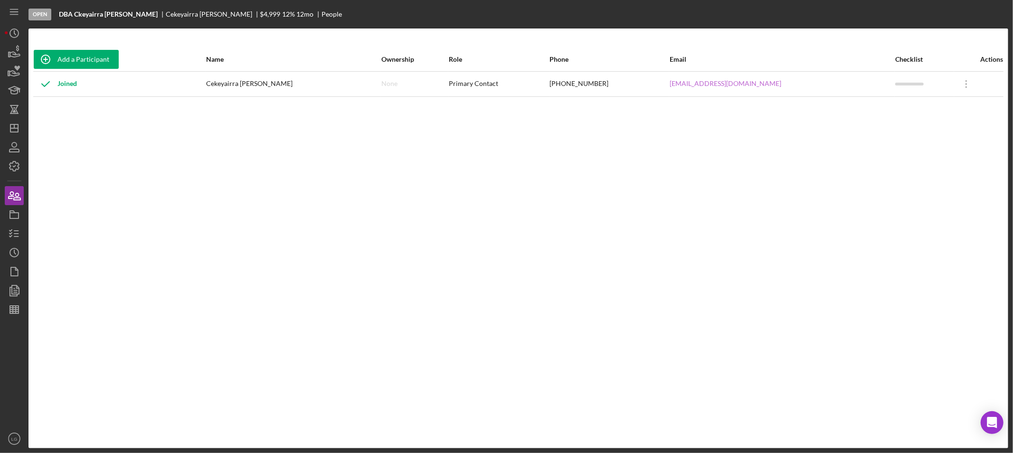
click at [726, 85] on link "[EMAIL_ADDRESS][DOMAIN_NAME]" at bounding box center [726, 84] width 112 height 8
click at [728, 85] on link "[EMAIL_ADDRESS][DOMAIN_NAME]" at bounding box center [726, 84] width 112 height 8
drag, startPoint x: 757, startPoint y: 83, endPoint x: 668, endPoint y: 78, distance: 89.0
click at [668, 78] on tr "Joined Cekeyairra [PERSON_NAME] None Primary Contact [PHONE_NUMBER] [EMAIL_ADDR…" at bounding box center [518, 83] width 970 height 25
copy tr "[EMAIL_ADDRESS][DOMAIN_NAME]"
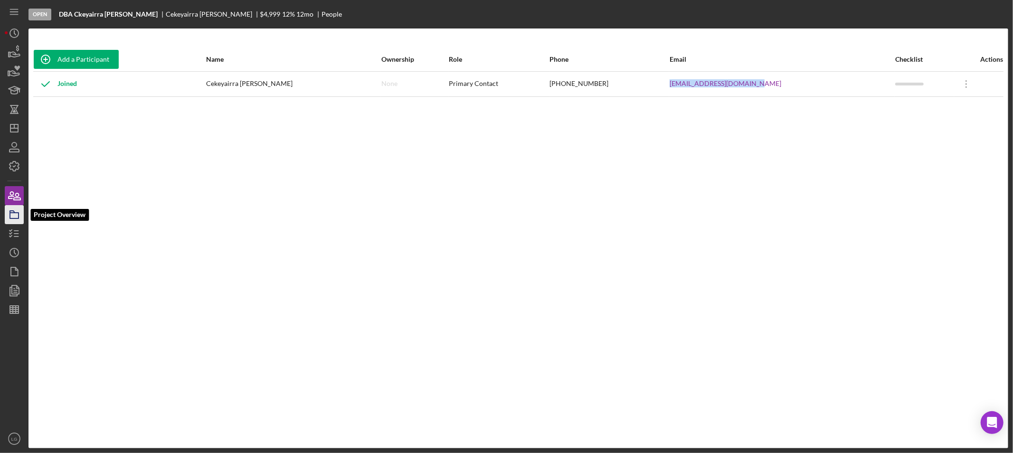
click at [15, 215] on icon "button" at bounding box center [14, 215] width 24 height 24
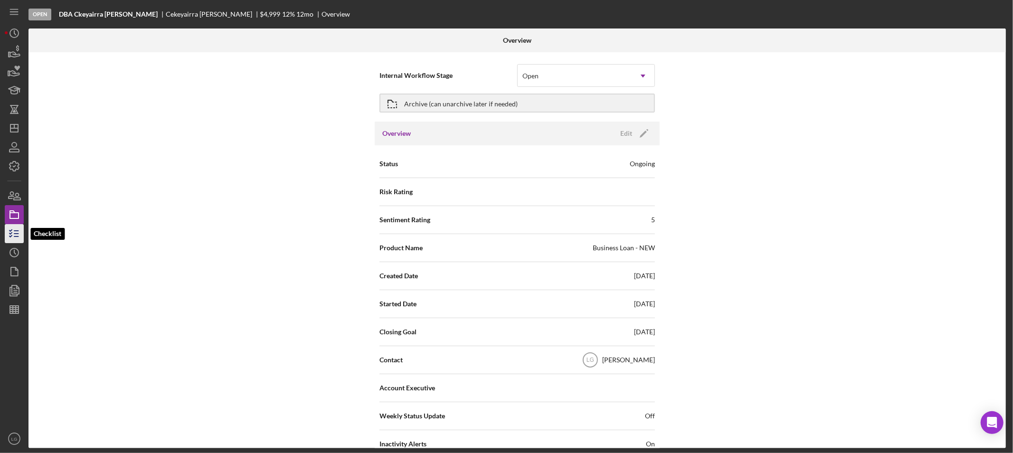
click at [12, 231] on icon "button" at bounding box center [14, 234] width 24 height 24
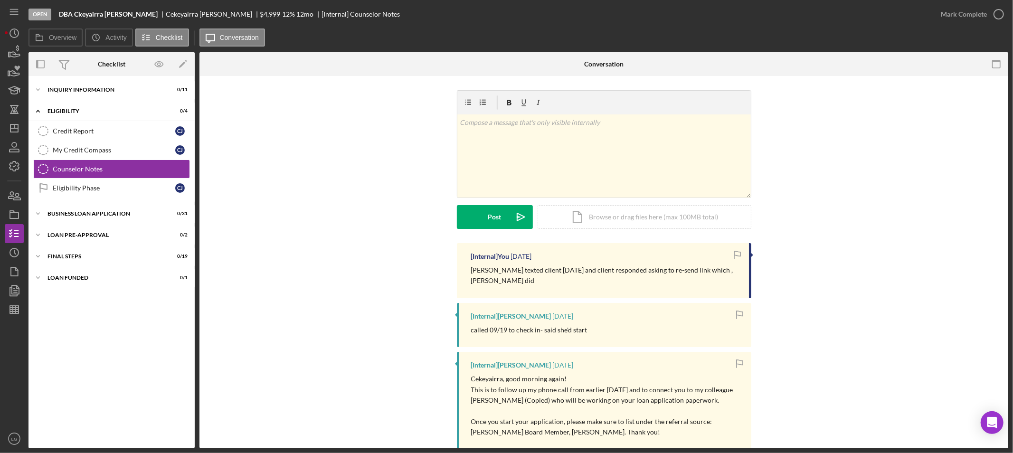
scroll to position [105, 0]
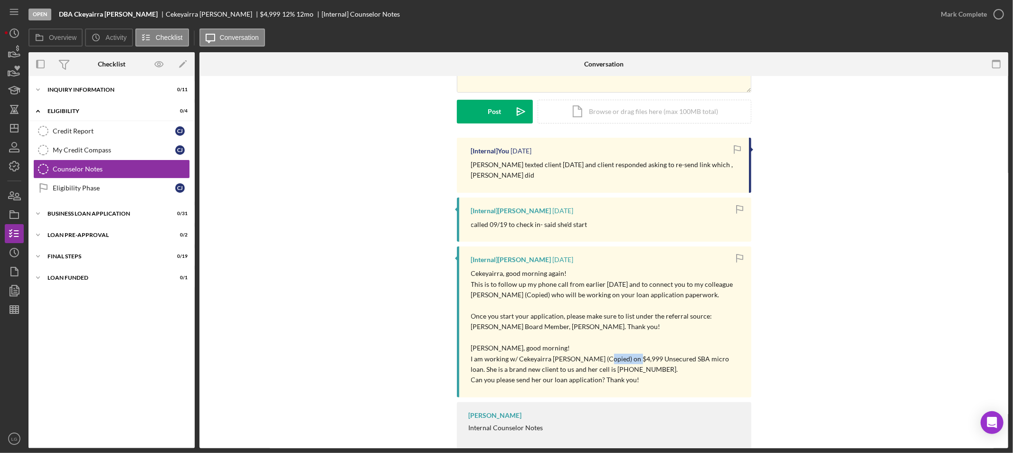
drag, startPoint x: 597, startPoint y: 350, endPoint x: 634, endPoint y: 351, distance: 37.5
click at [634, 354] on p "I am working w/ Cekeyairra [PERSON_NAME] (Copied) on $4,999 Unsecured SBA micro…" at bounding box center [606, 364] width 271 height 21
click at [118, 99] on div "Icon/Expander INQUIRY INFORMATION 0 / 11" at bounding box center [112, 89] width 166 height 19
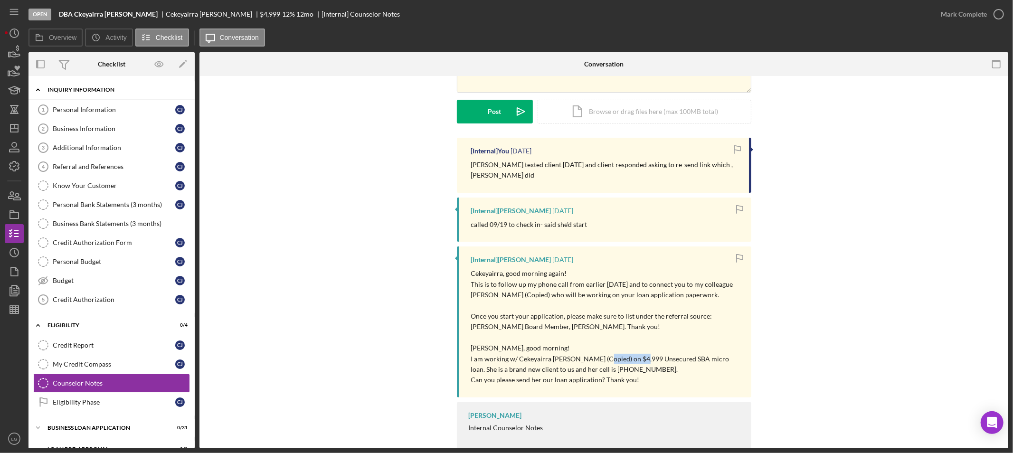
click at [122, 88] on div "INQUIRY INFORMATION" at bounding box center [115, 90] width 135 height 6
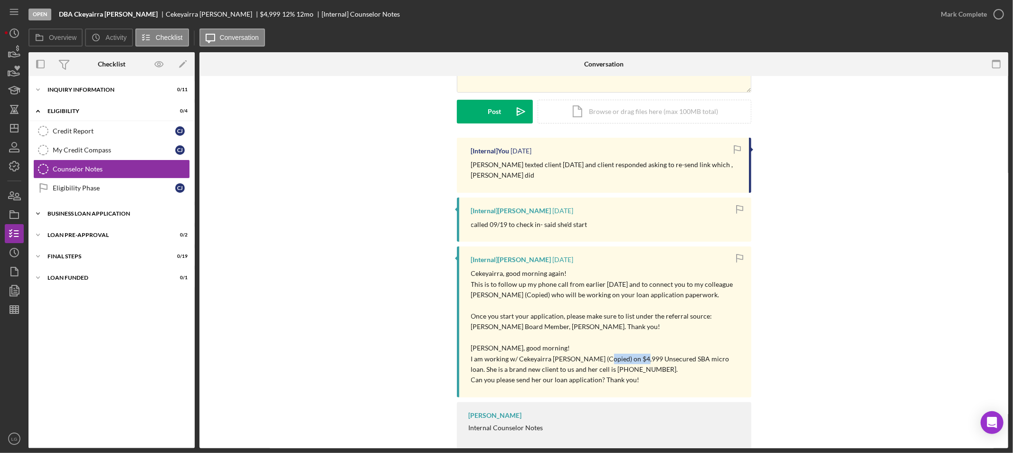
click at [150, 214] on div "BUSINESS LOAN APPLICATION" at bounding box center [115, 214] width 135 height 6
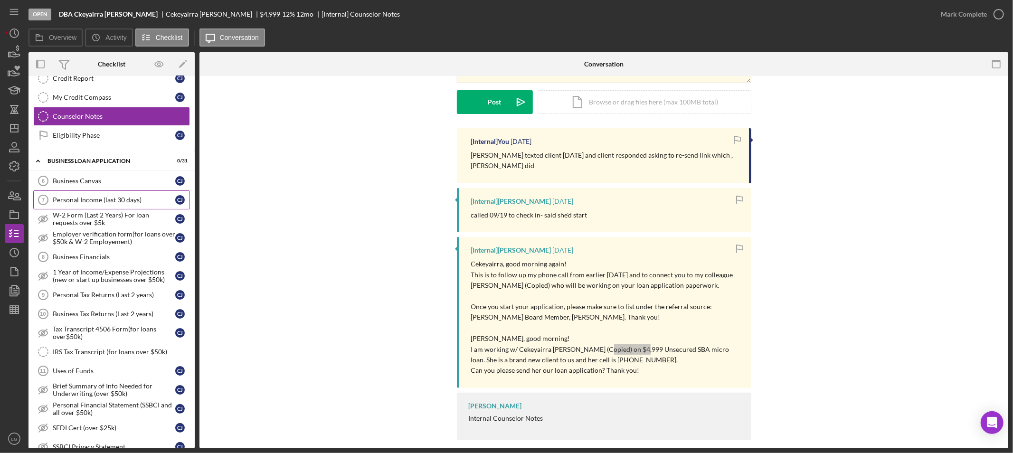
scroll to position [0, 0]
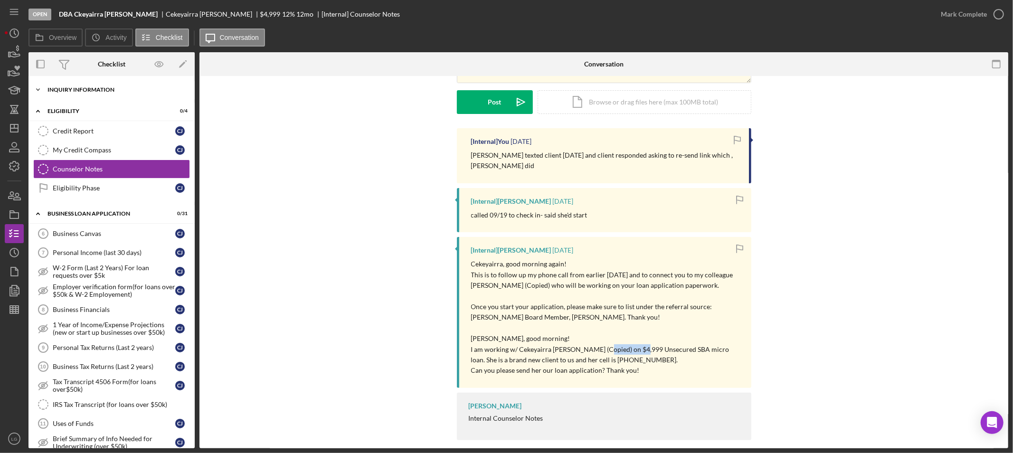
click at [88, 94] on div "Icon/Expander INQUIRY INFORMATION 0 / 11" at bounding box center [112, 89] width 166 height 19
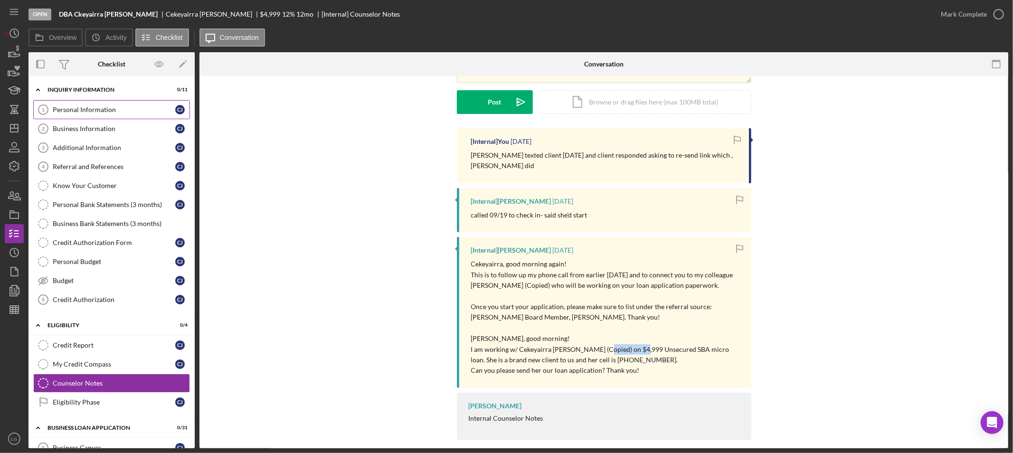
click at [76, 114] on link "Personal Information 1 Personal Information [PERSON_NAME]" at bounding box center [111, 109] width 157 height 19
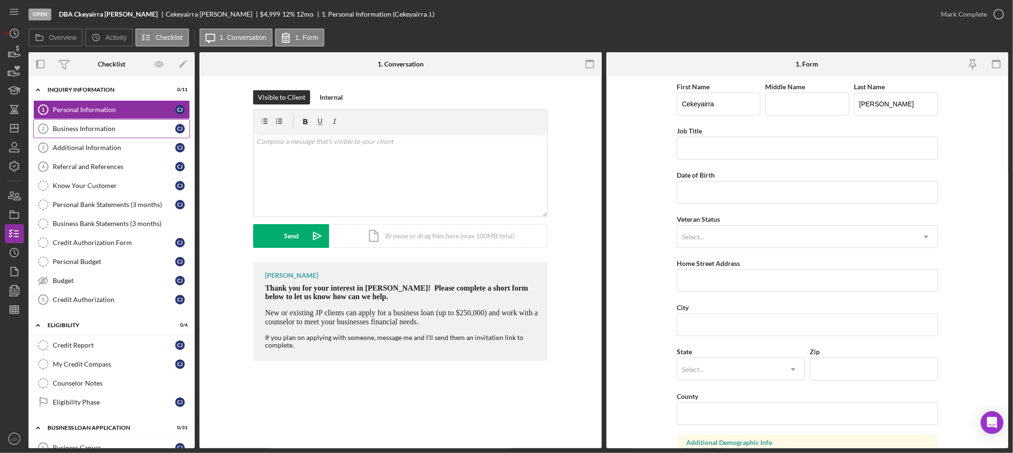
click at [109, 135] on link "Business Information 2 Business Information [PERSON_NAME]" at bounding box center [111, 128] width 157 height 19
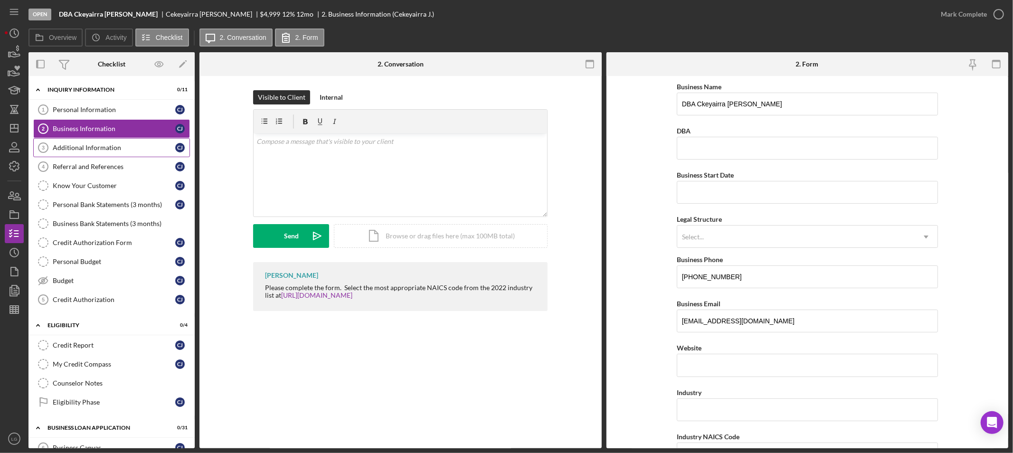
click at [98, 145] on div "Additional Information" at bounding box center [114, 148] width 123 height 8
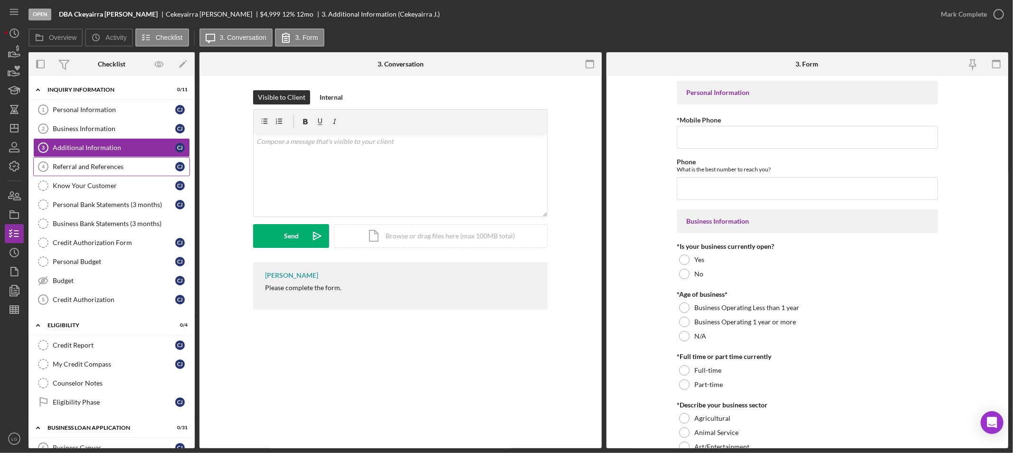
click at [93, 168] on div "Referral and References" at bounding box center [114, 167] width 123 height 8
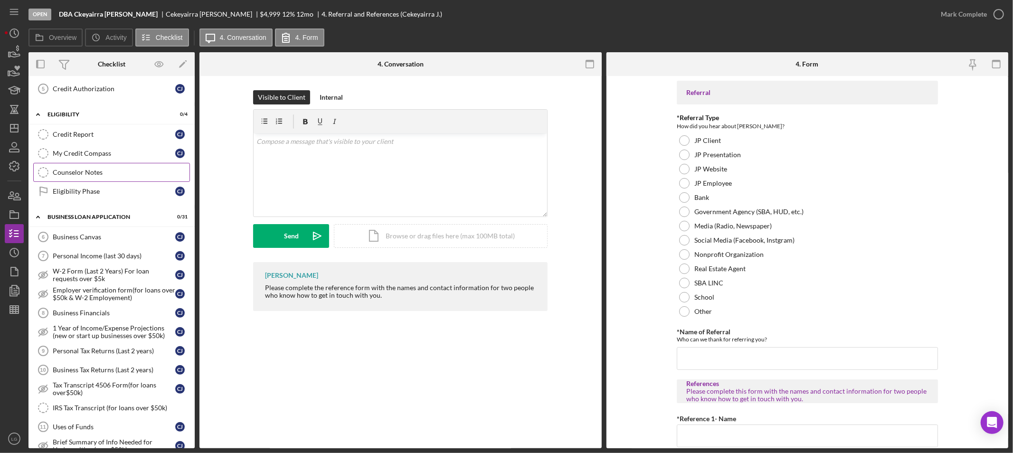
scroll to position [158, 0]
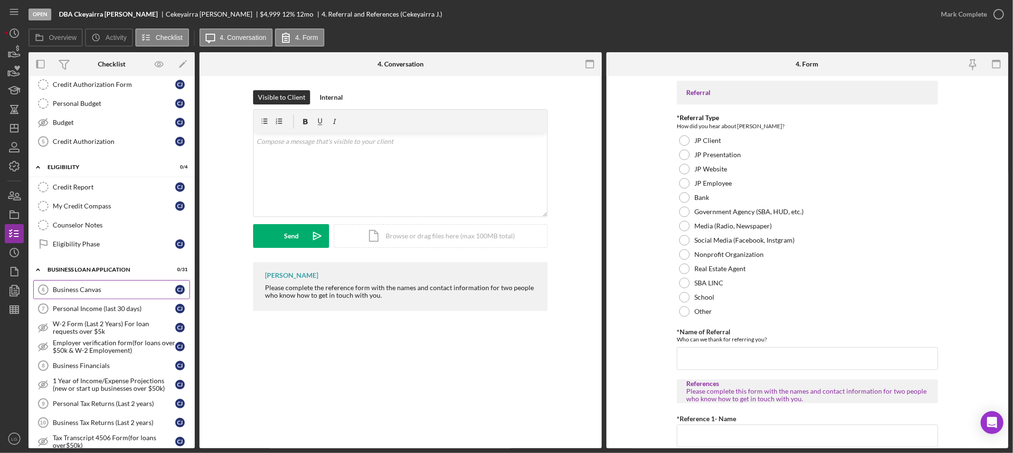
click at [159, 290] on div "Business Canvas" at bounding box center [114, 290] width 123 height 8
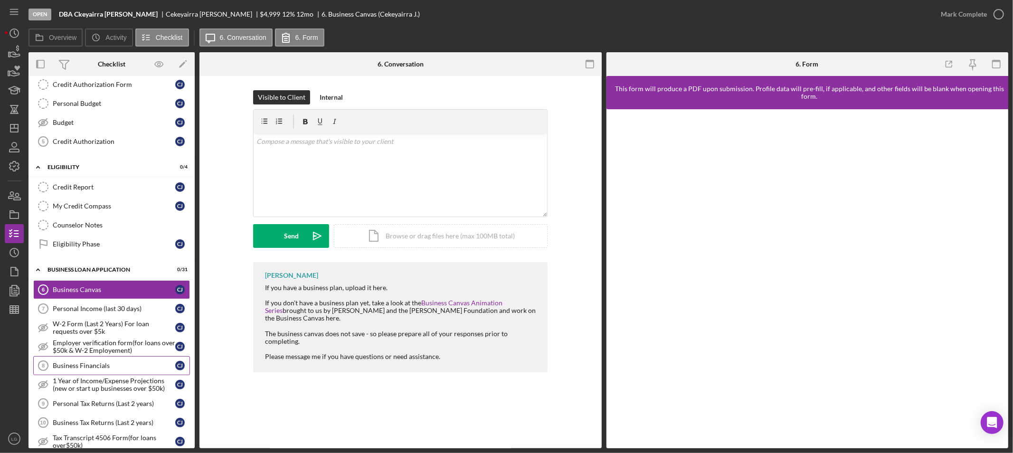
click at [82, 361] on link "Business Financials 8 Business Financials [PERSON_NAME]" at bounding box center [111, 365] width 157 height 19
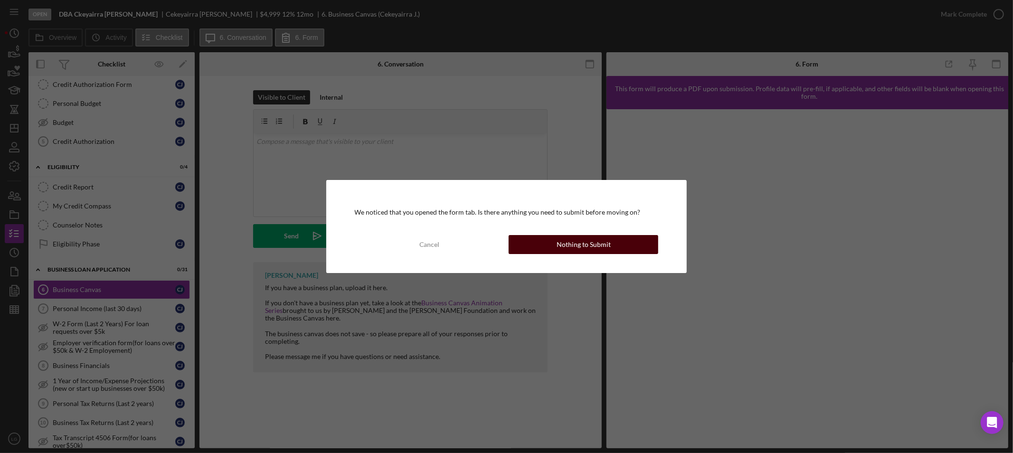
click at [521, 254] on div "We noticed that you opened the form tab. Is there anything you need to submit b…" at bounding box center [506, 226] width 361 height 93
click at [534, 247] on button "Nothing to Submit" at bounding box center [584, 244] width 150 height 19
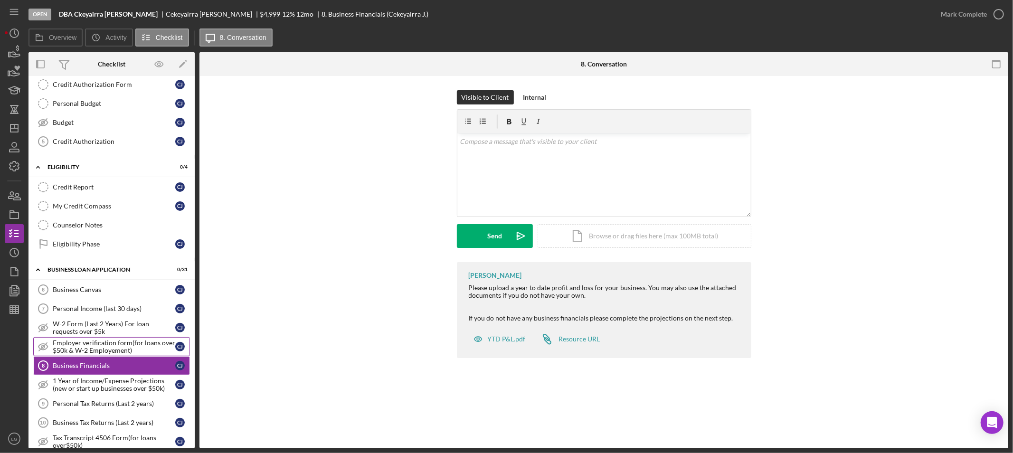
scroll to position [316, 0]
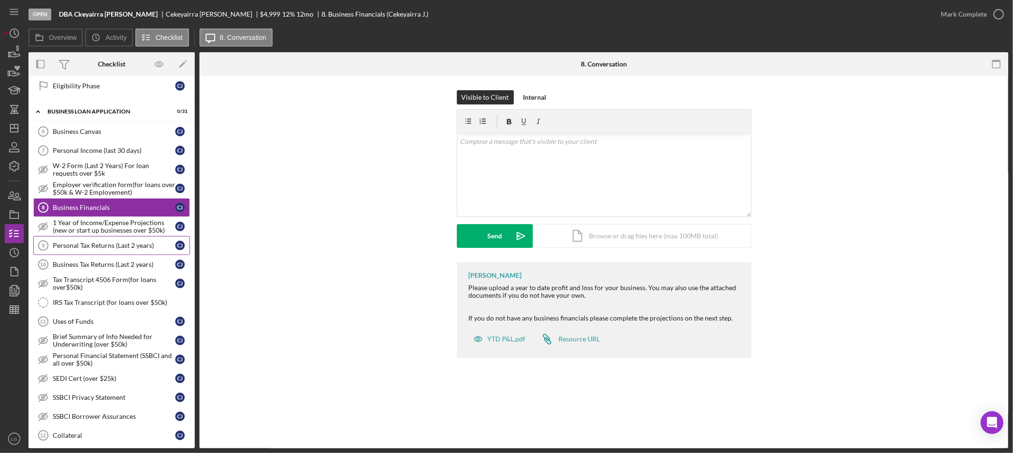
click at [86, 249] on div "Personal Tax Returns (Last 2 years)" at bounding box center [114, 246] width 123 height 8
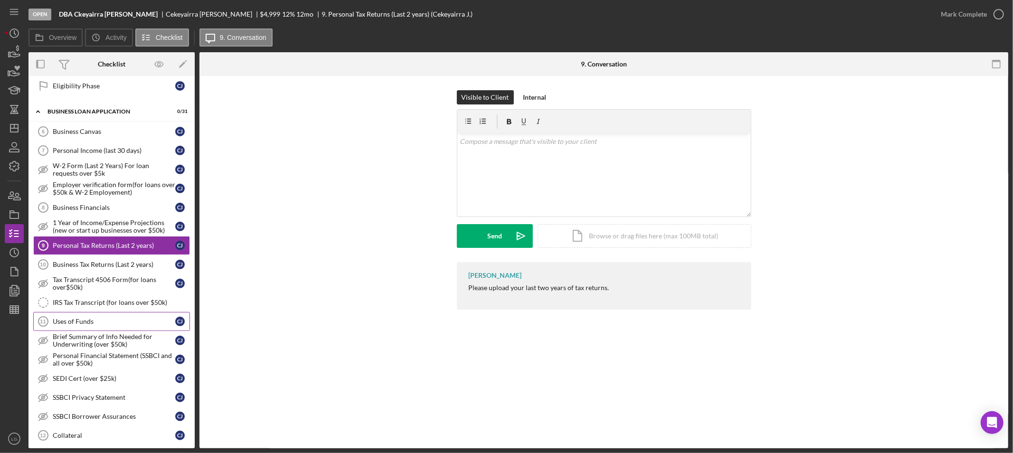
click at [94, 316] on link "Uses of Funds 11 Uses of Funds [PERSON_NAME]" at bounding box center [111, 321] width 157 height 19
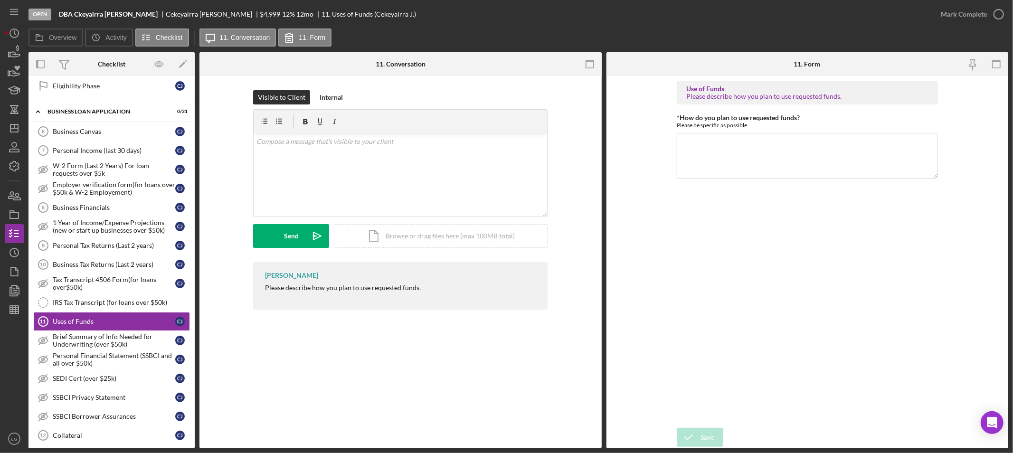
scroll to position [528, 0]
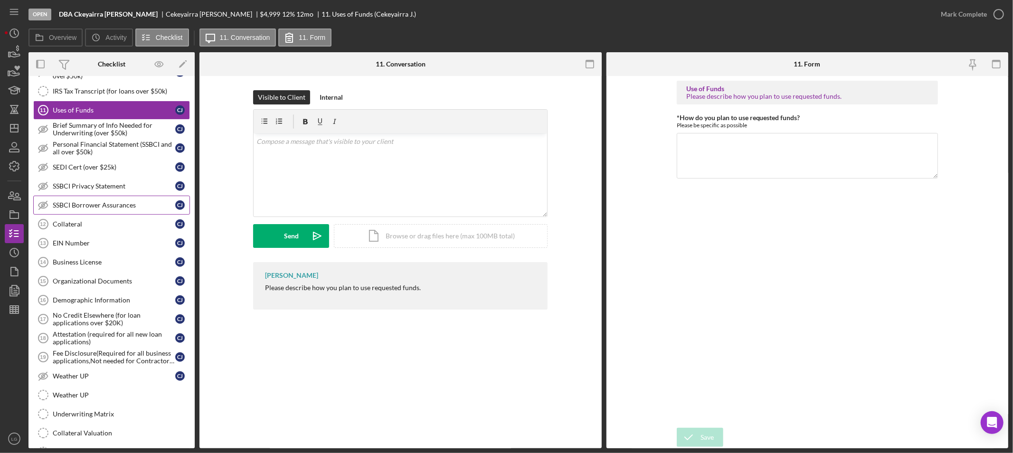
click at [72, 215] on link "SSBCI Borrower Assurances SSBCI Borrower Assurances [PERSON_NAME]" at bounding box center [111, 205] width 157 height 19
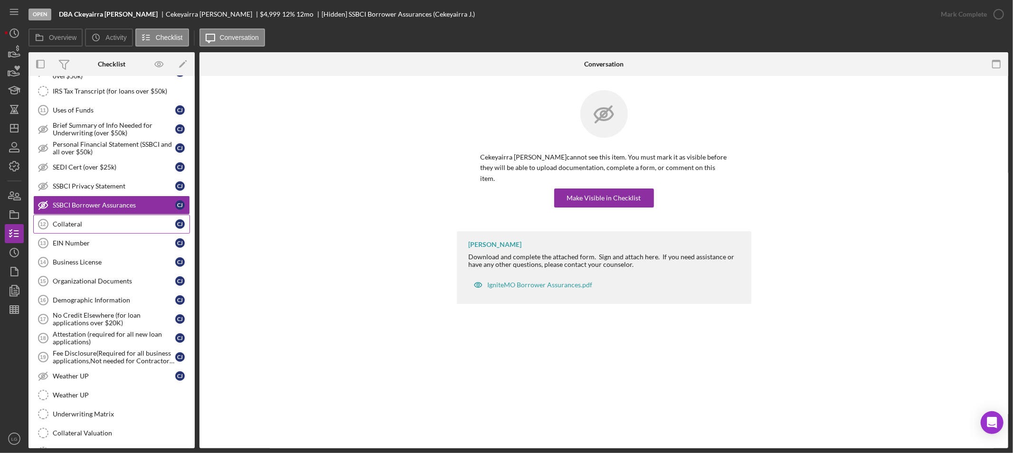
click at [73, 219] on link "Collateral 12 Collateral [PERSON_NAME]" at bounding box center [111, 224] width 157 height 19
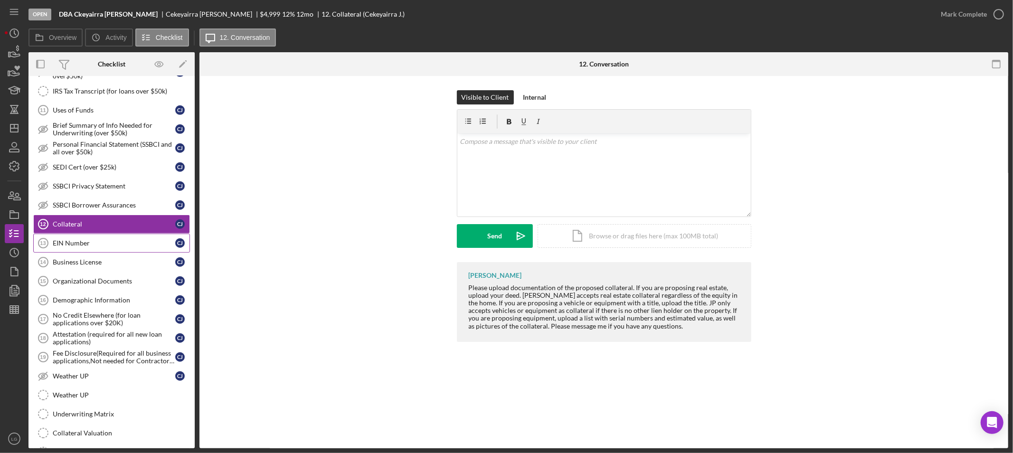
click at [85, 238] on link "EIN Number 13 EIN Number [PERSON_NAME]" at bounding box center [111, 243] width 157 height 19
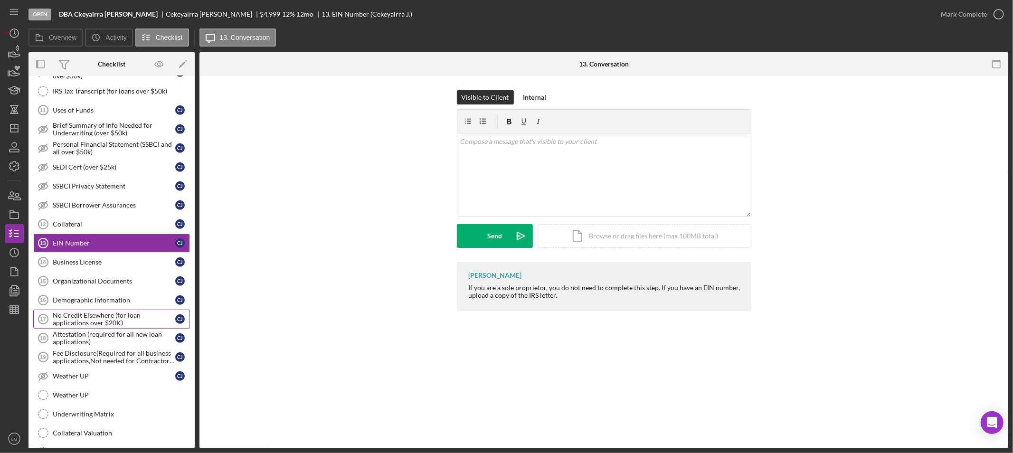
click at [124, 322] on div "No Credit Elsewhere (for loan applications over $20K)" at bounding box center [114, 319] width 123 height 15
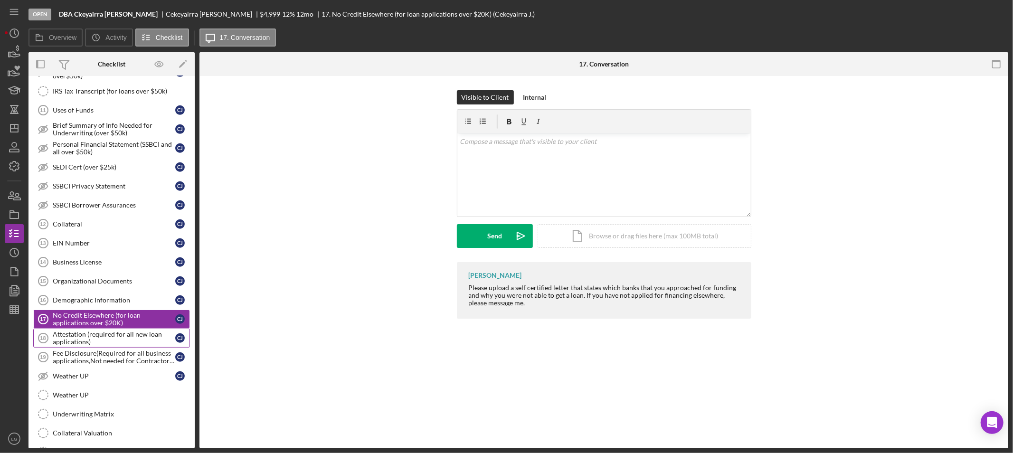
click at [119, 338] on div "Attestation (required for all new loan applications)" at bounding box center [114, 338] width 123 height 15
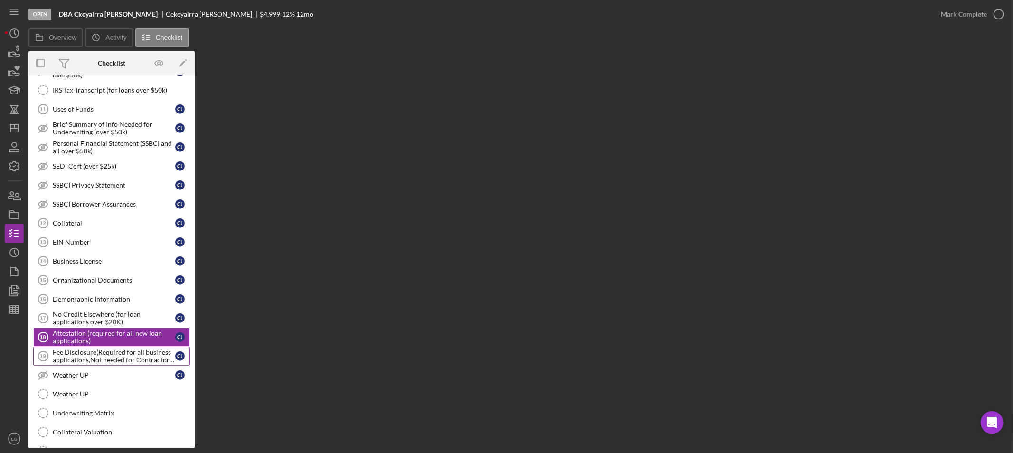
click at [122, 356] on div "Fee Disclosure(Required for all business applications,Not needed for Contractor…" at bounding box center [114, 356] width 123 height 15
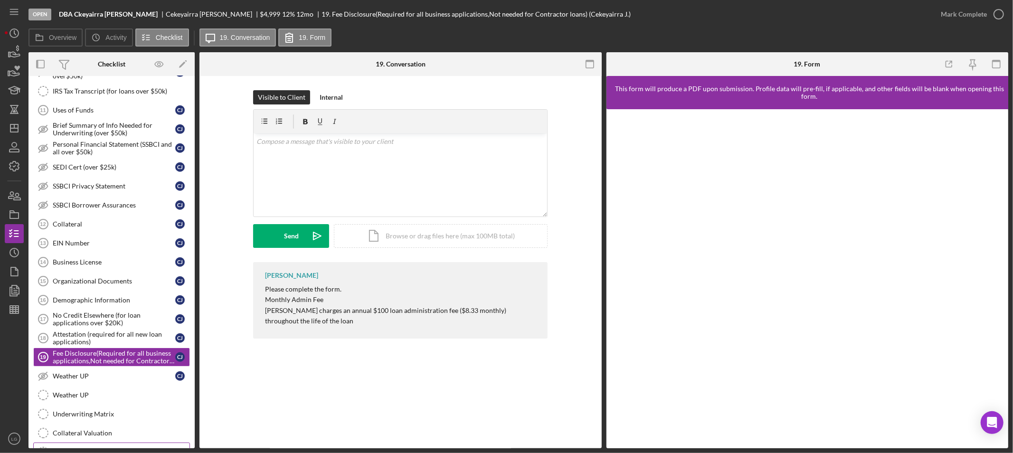
scroll to position [657, 0]
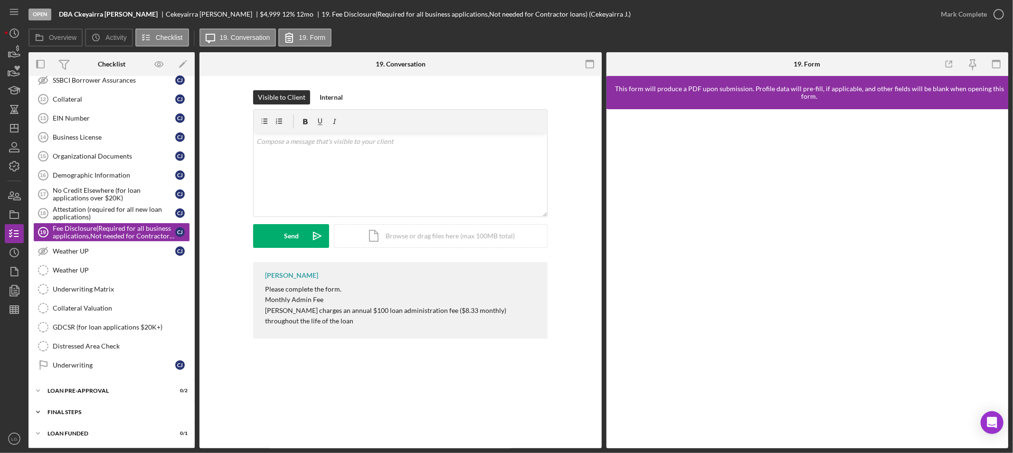
click at [114, 408] on div "Icon/Expander FINAL STEPS 0 / 19" at bounding box center [112, 412] width 166 height 19
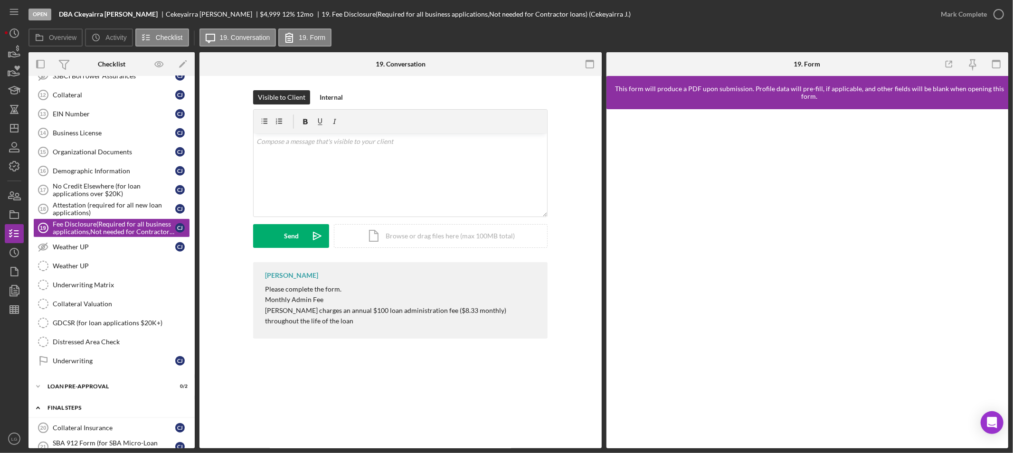
scroll to position [815, 0]
